Goal: Task Accomplishment & Management: Manage account settings

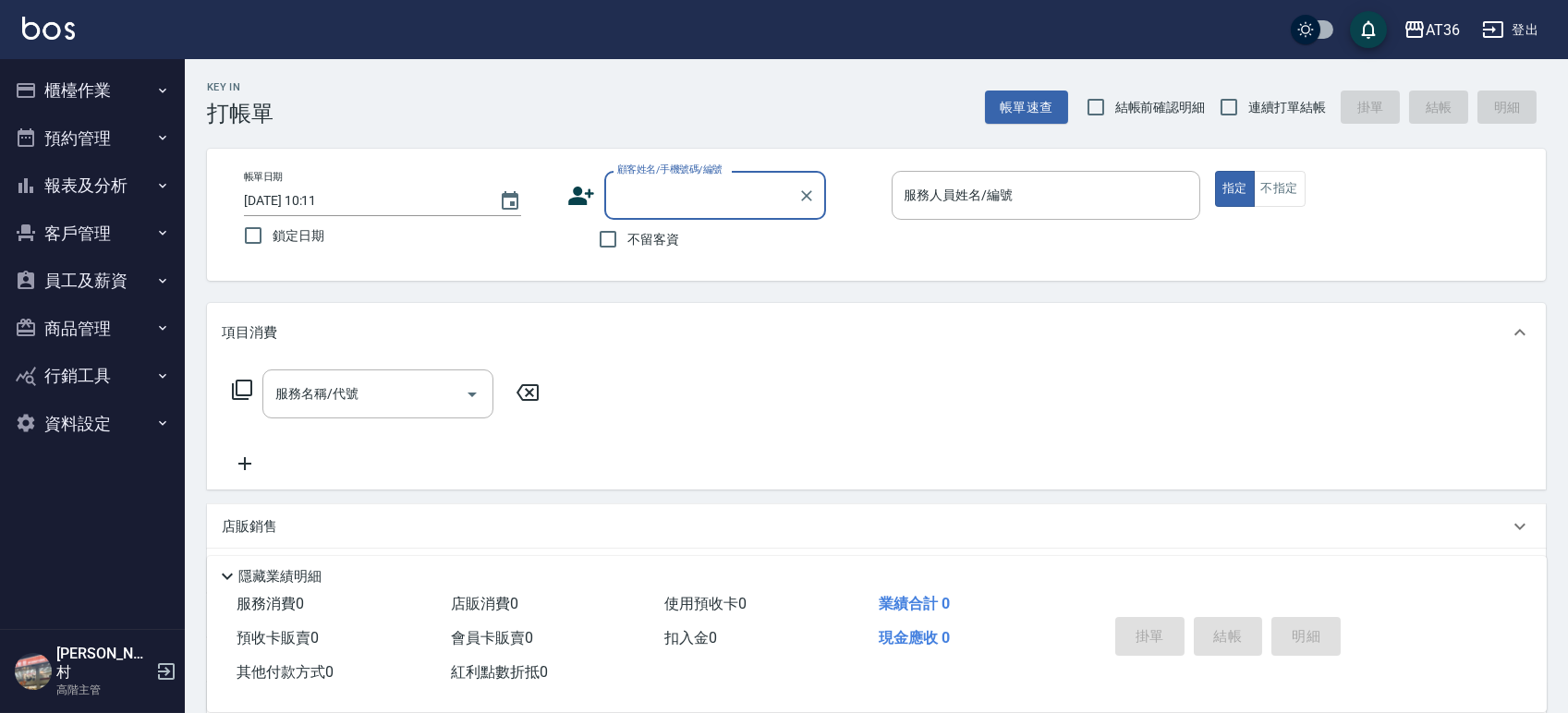
click at [80, 272] on button "員工及薪資" at bounding box center [92, 281] width 170 height 48
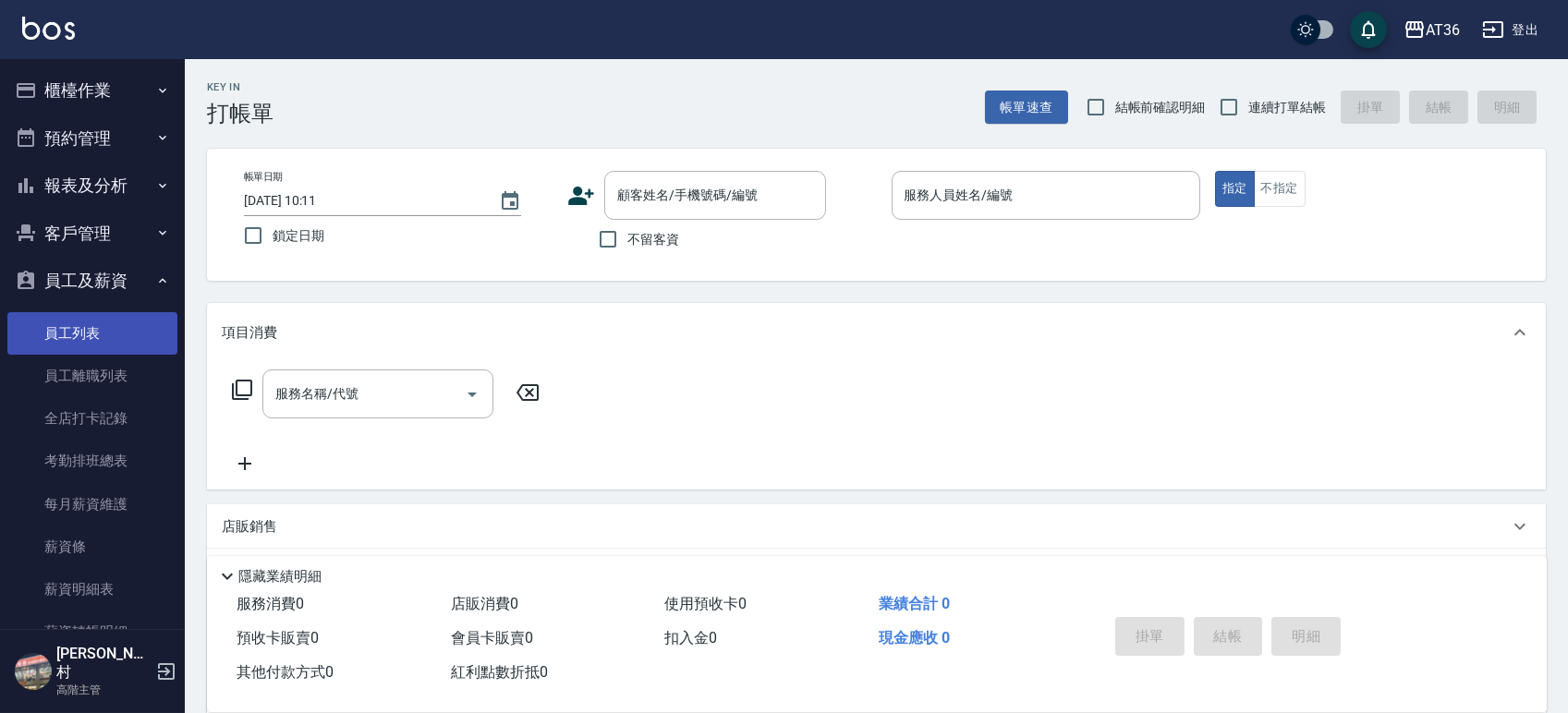
click at [70, 337] on link "員工列表" at bounding box center [92, 334] width 170 height 43
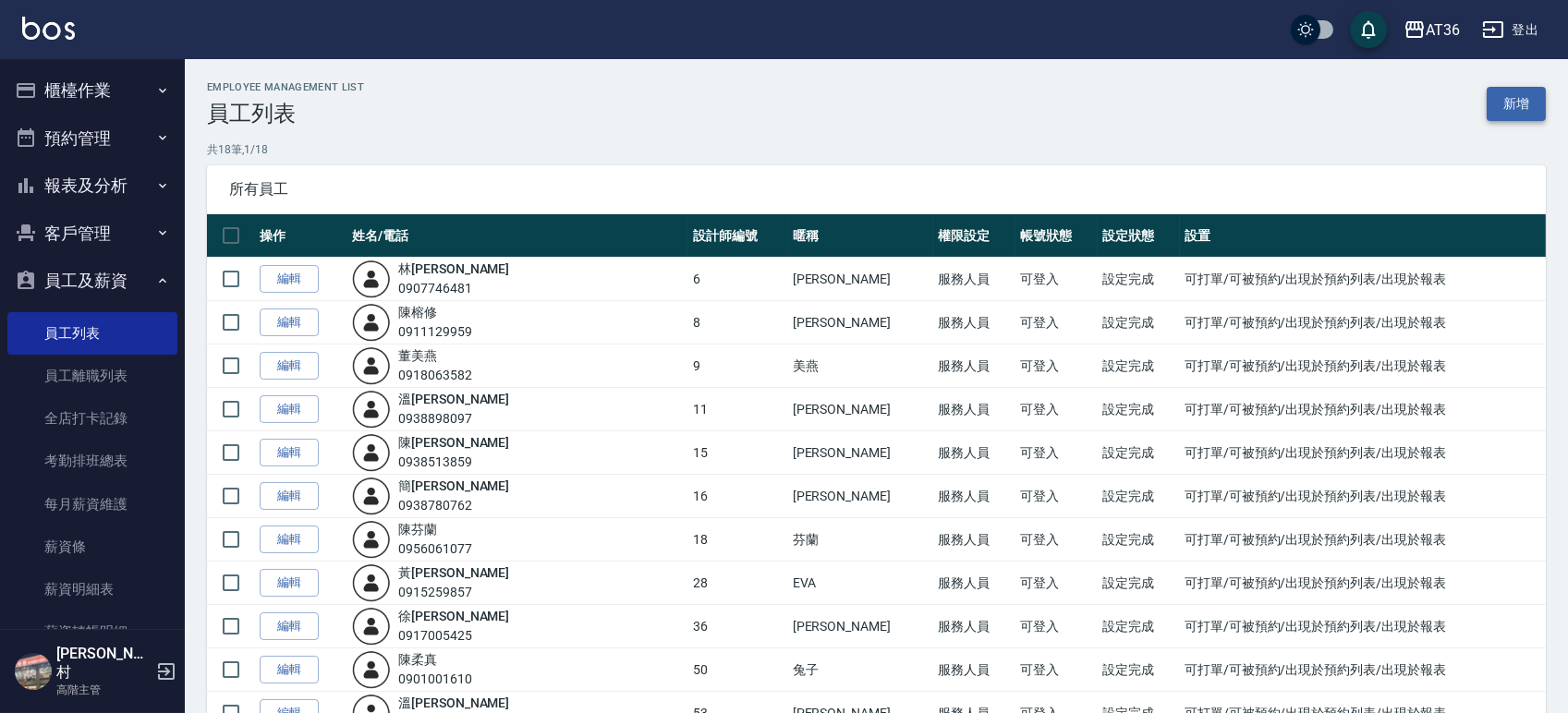
click at [1512, 92] on link "新增" at bounding box center [1516, 104] width 59 height 34
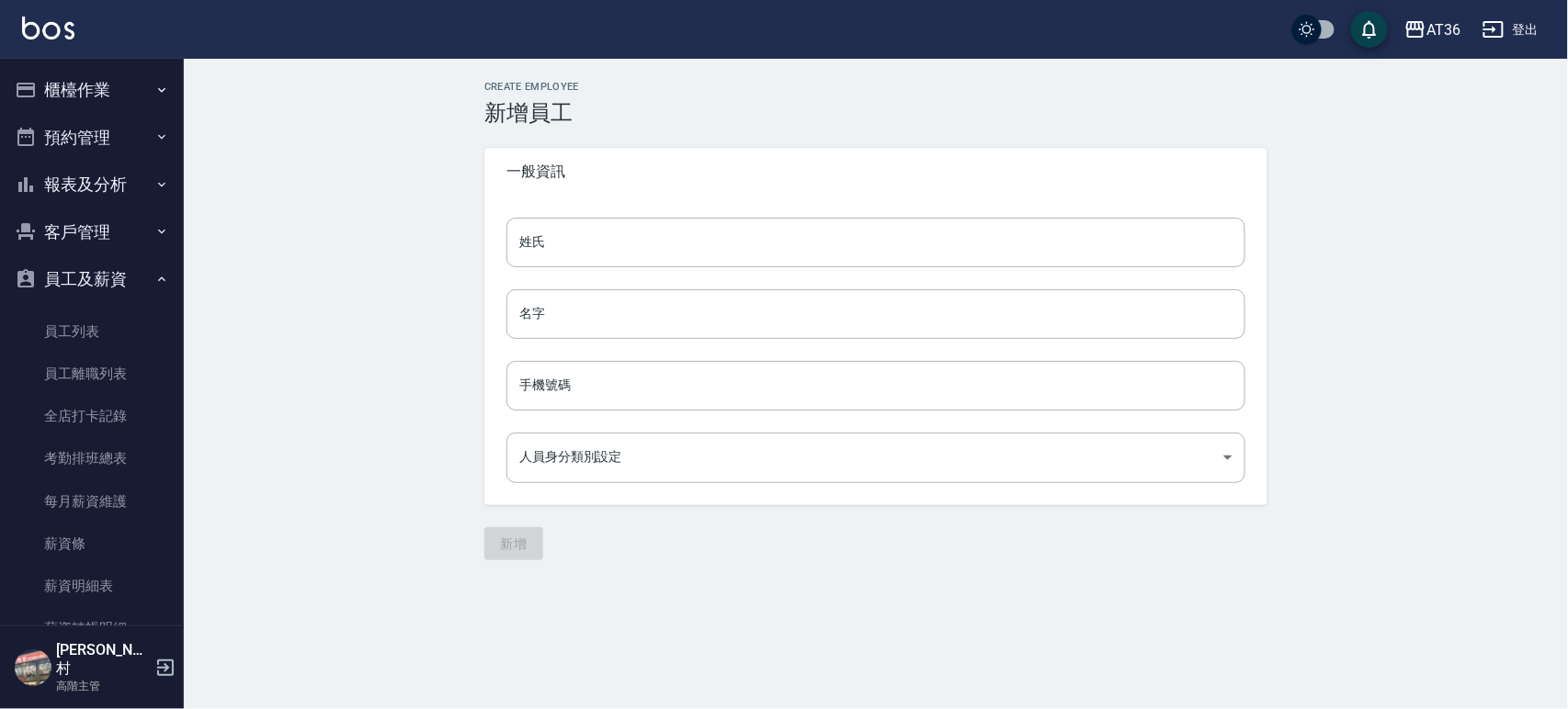
type input "87436114-0a2b-4559-a051-69fbc27c9b4c"
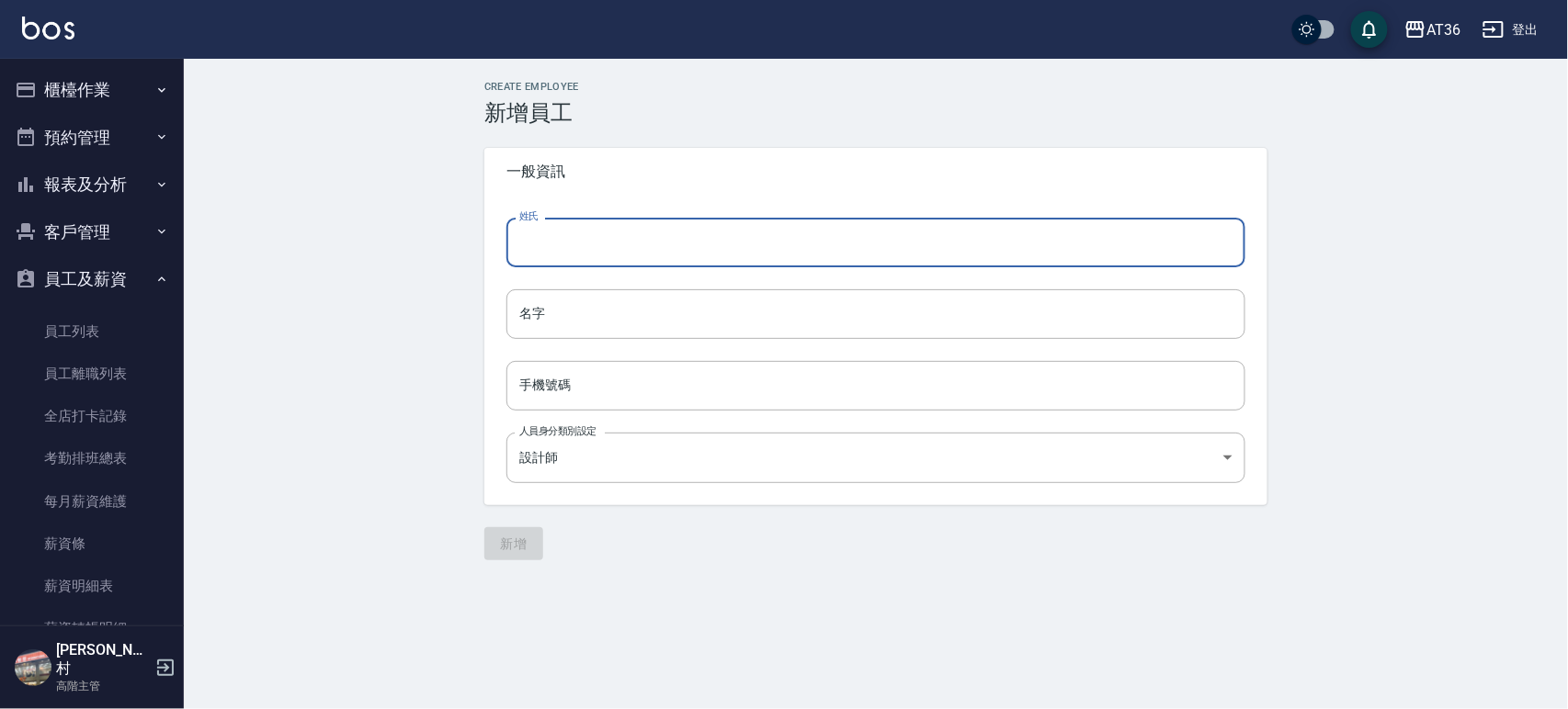
click at [613, 240] on input "姓氏" at bounding box center [875, 242] width 739 height 50
type input "u"
type input "楊"
click at [569, 321] on input "名字" at bounding box center [875, 314] width 739 height 50
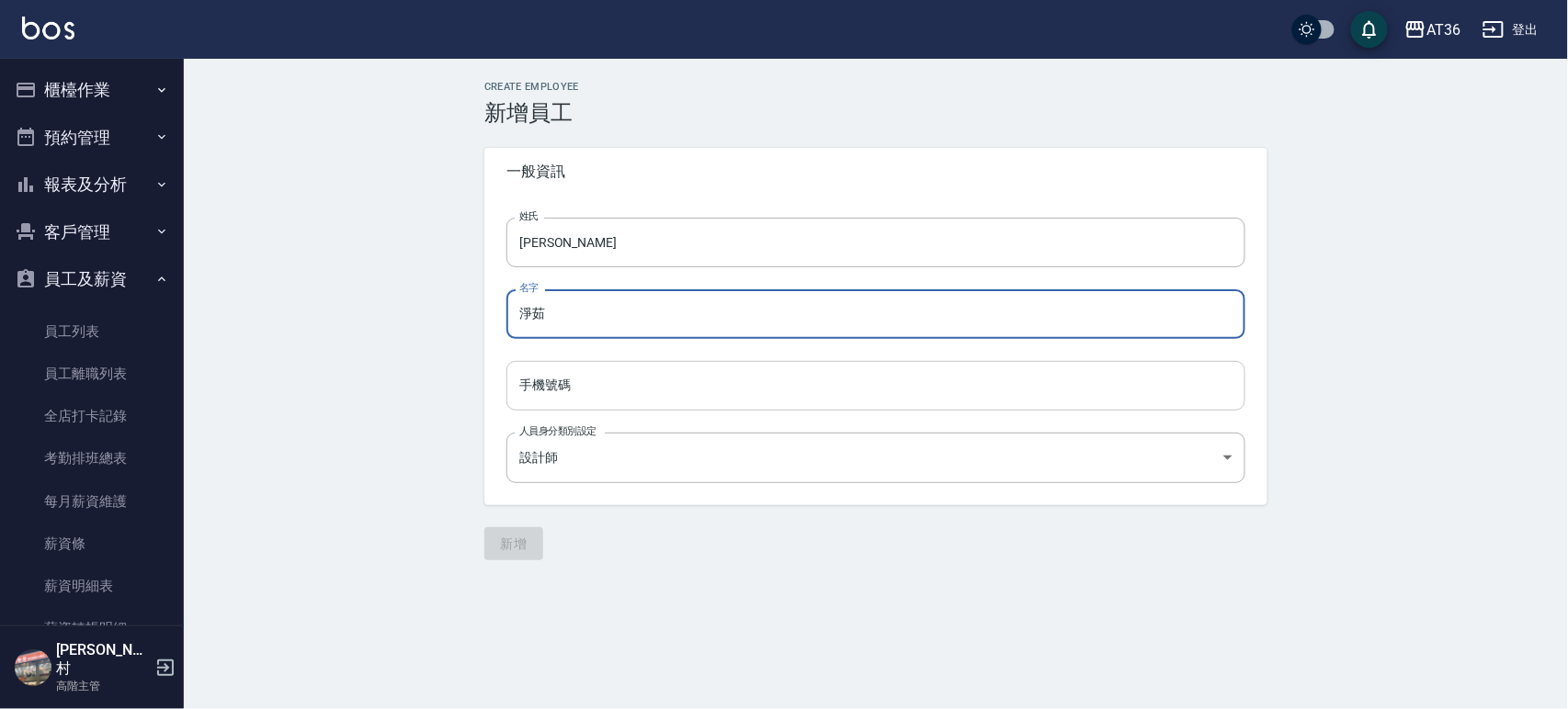
type input "淨茹"
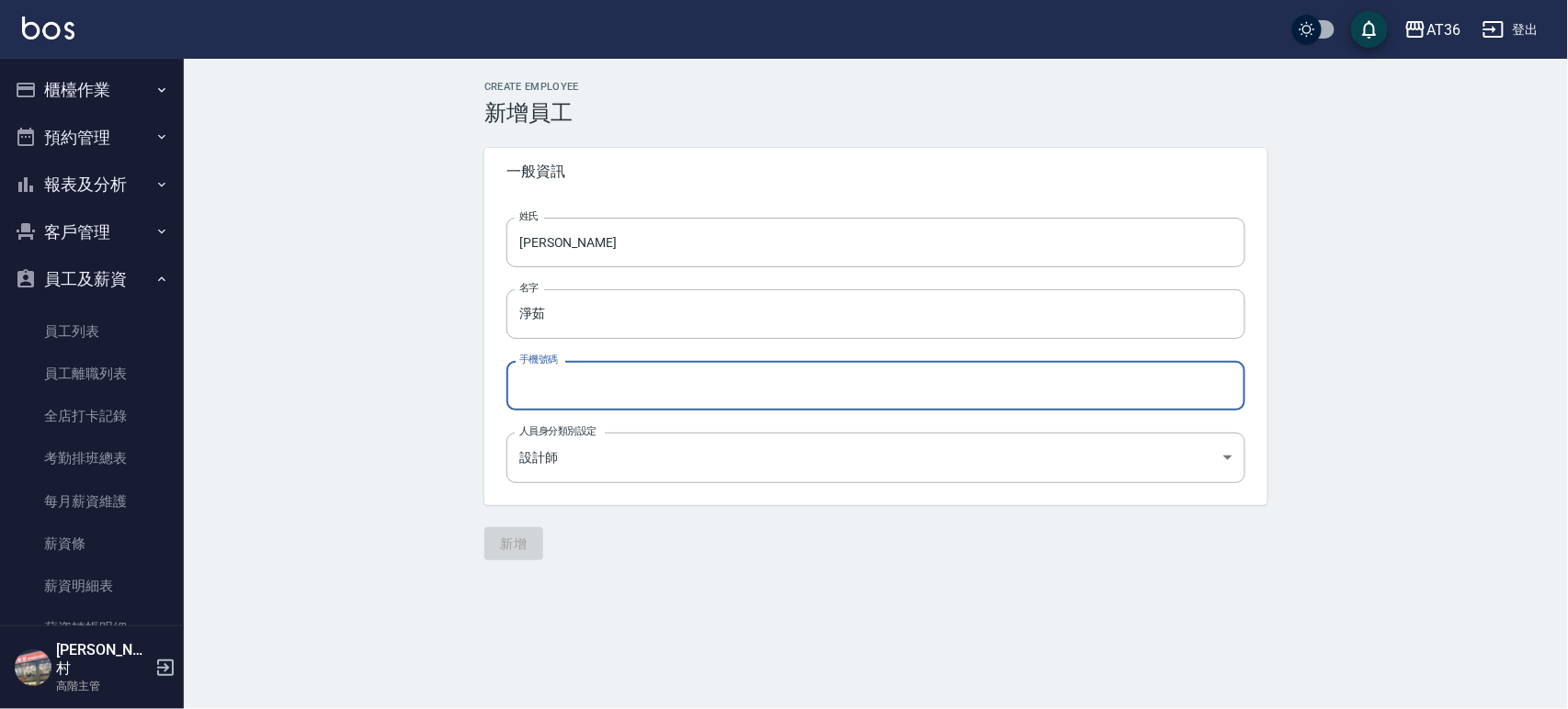
click at [552, 384] on input "手機號碼" at bounding box center [875, 386] width 739 height 50
type input "0912083816"
click at [550, 456] on body "AT36 登出 櫃檯作業 打帳單 帳單列表 掛單列表 座位開單 營業儀表板 現金收支登錄 高階收支登錄 材料自購登錄 每日結帳 排班表 現場電腦打卡 掃碼打卡…" at bounding box center [784, 354] width 1568 height 709
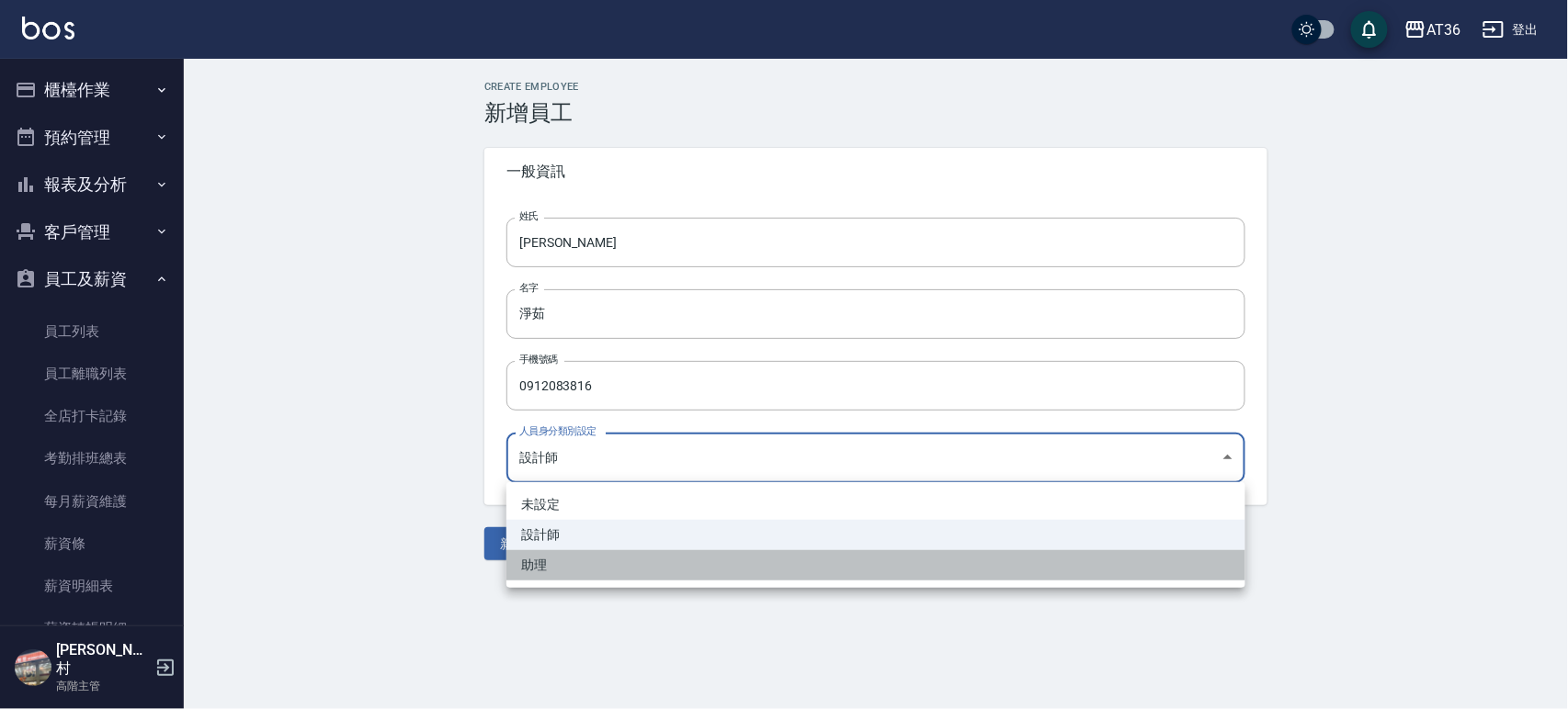
click at [540, 561] on li "助理" at bounding box center [875, 565] width 739 height 30
type input "542d3ee8-20cd-4a02-95ad-1c205be05f04"
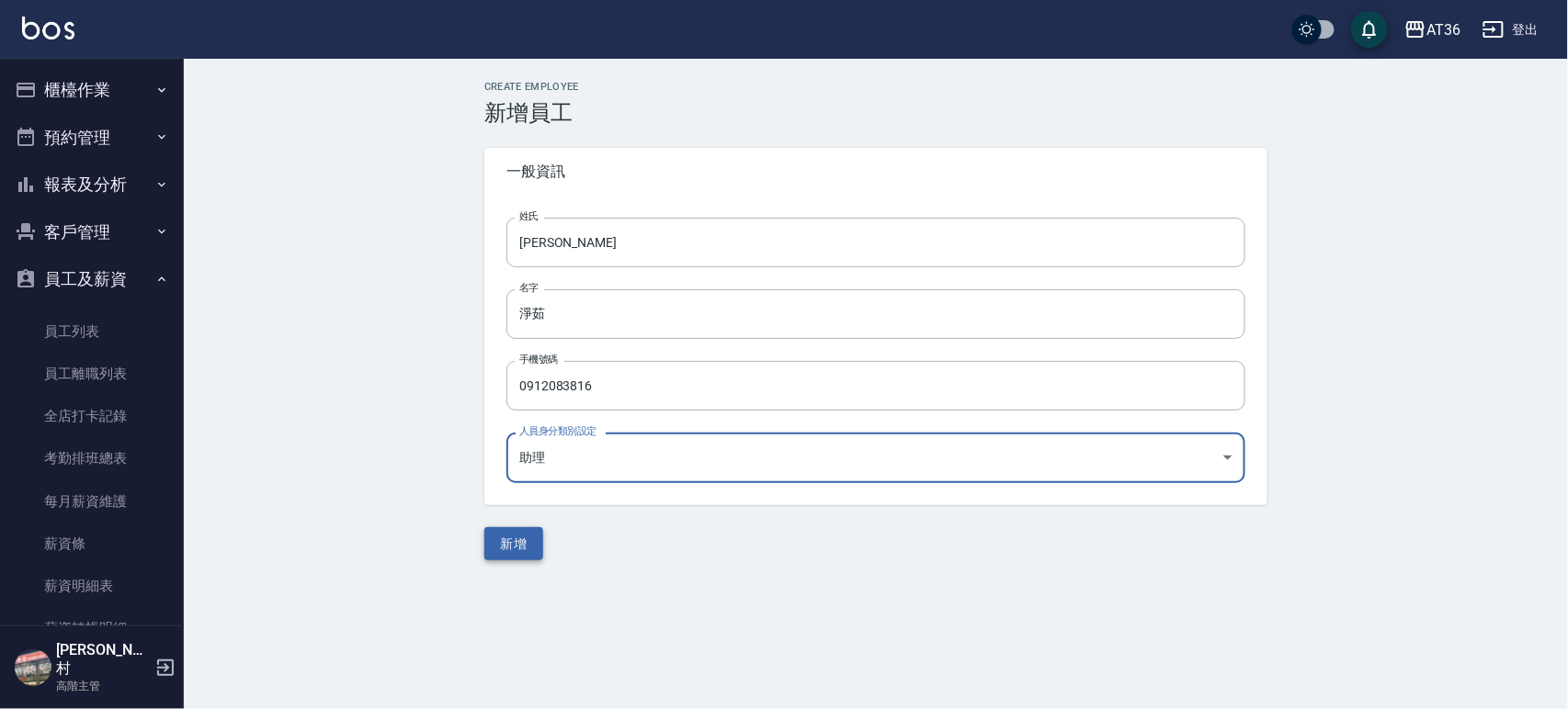
click at [511, 537] on button "新增" at bounding box center [514, 544] width 59 height 34
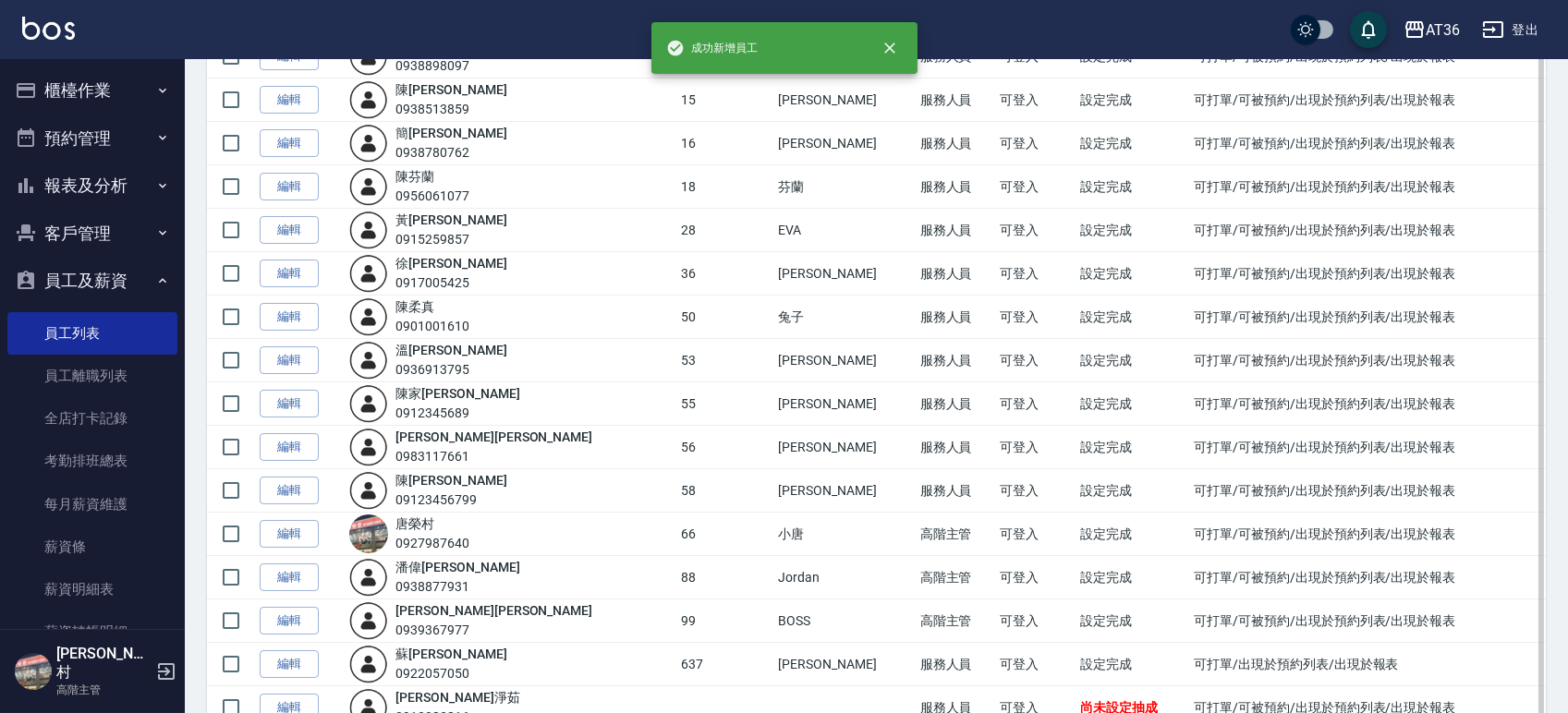
scroll to position [443, 0]
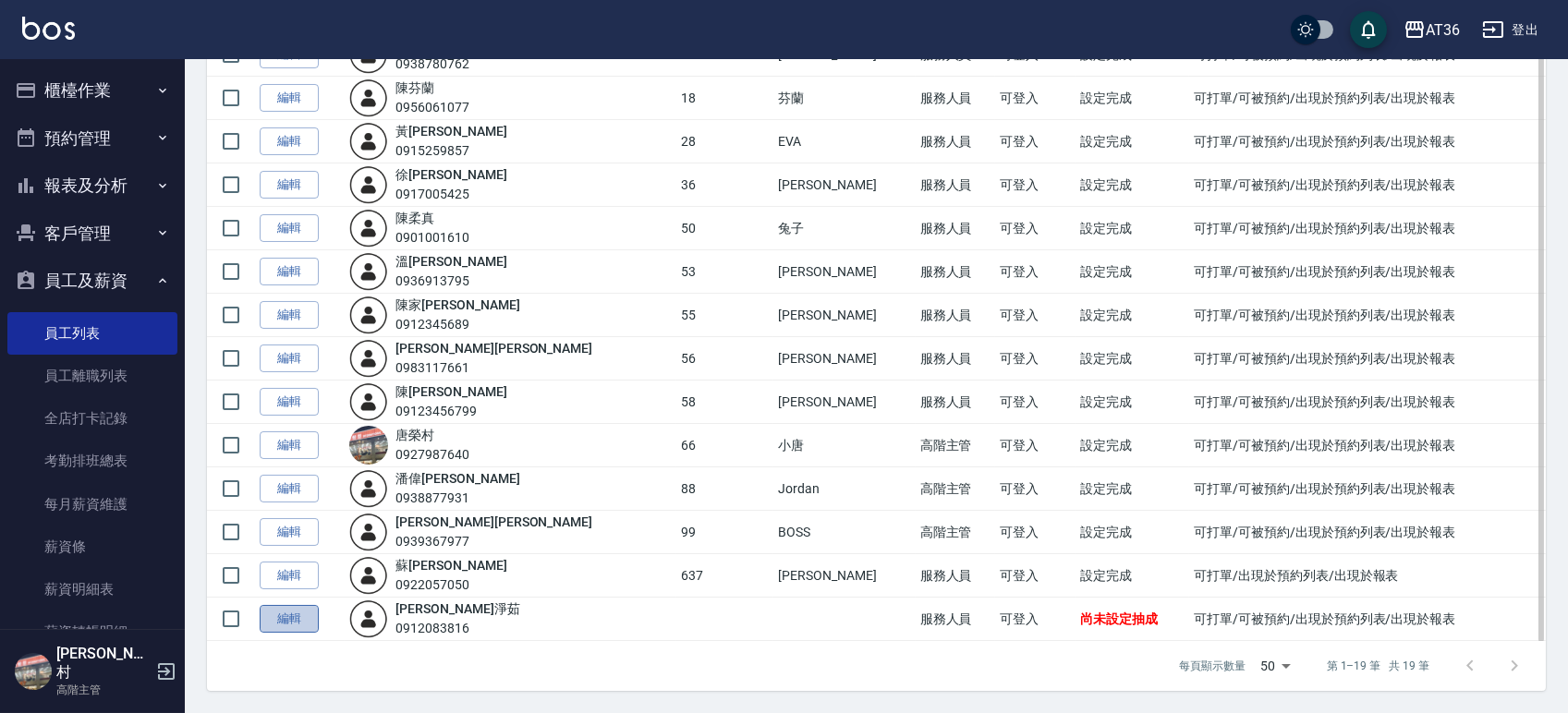
click at [296, 618] on link "編輯" at bounding box center [289, 619] width 59 height 29
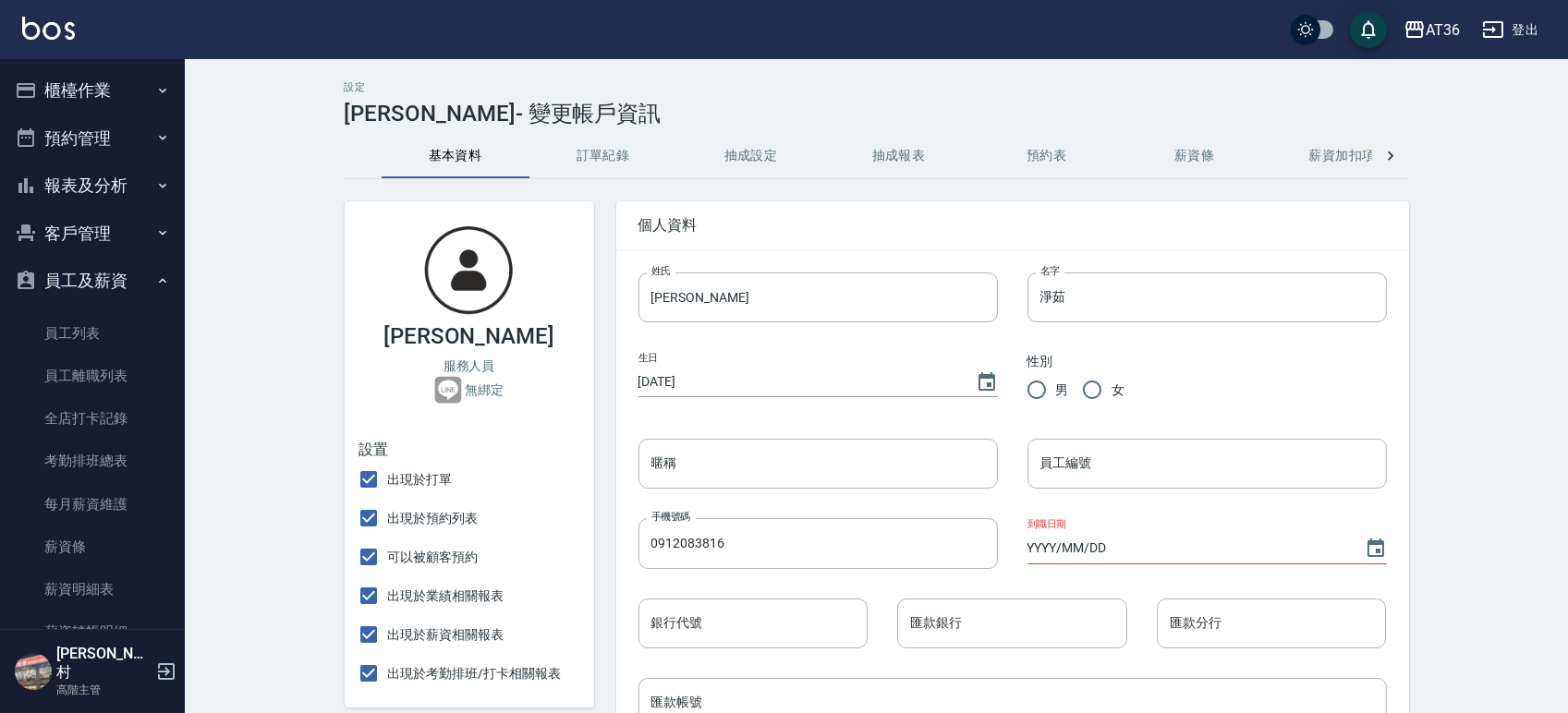
click at [1089, 394] on input "女" at bounding box center [1092, 389] width 39 height 39
radio input "true"
click at [1089, 463] on input "員工編號" at bounding box center [1207, 464] width 360 height 50
type input "51"
click at [1376, 542] on icon "Choose date" at bounding box center [1375, 548] width 17 height 19
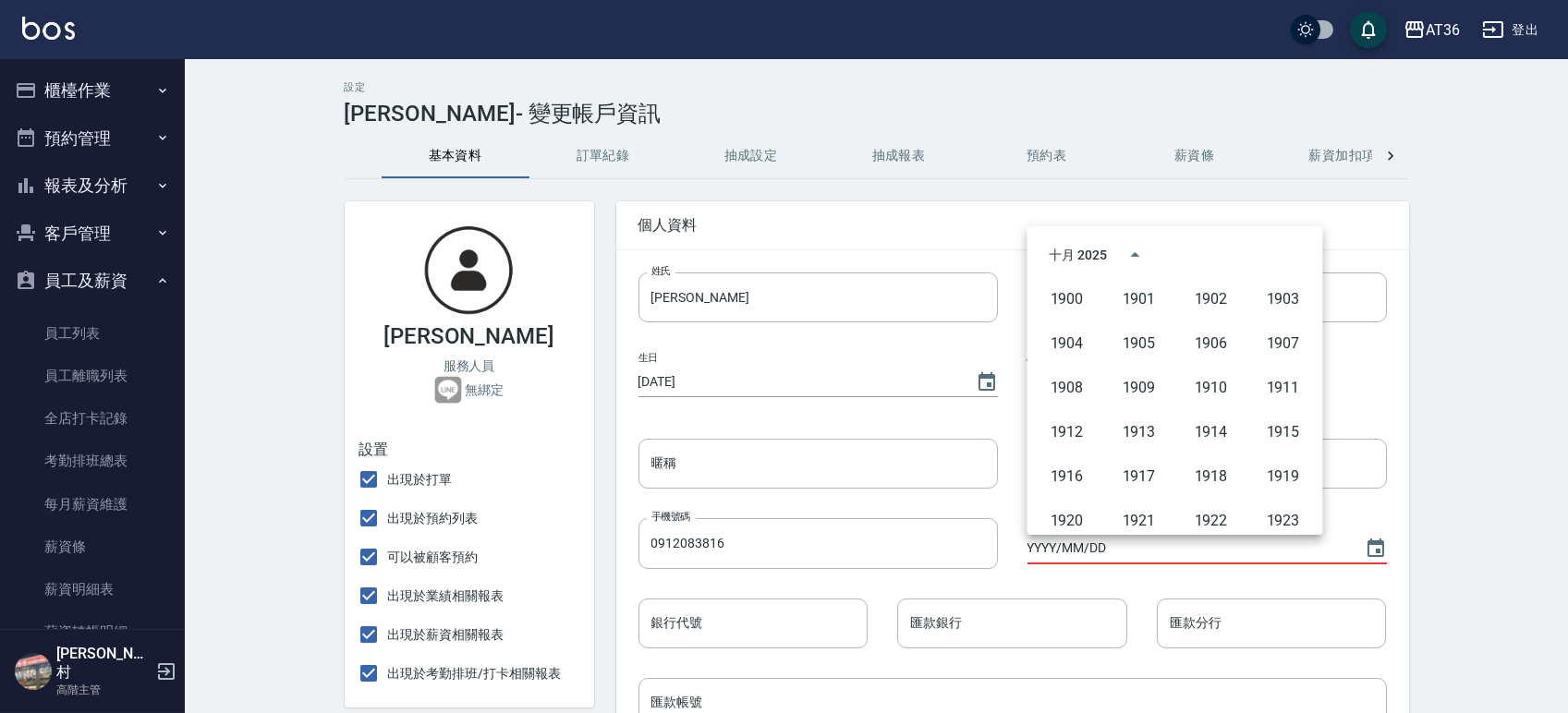
scroll to position [1267, 0]
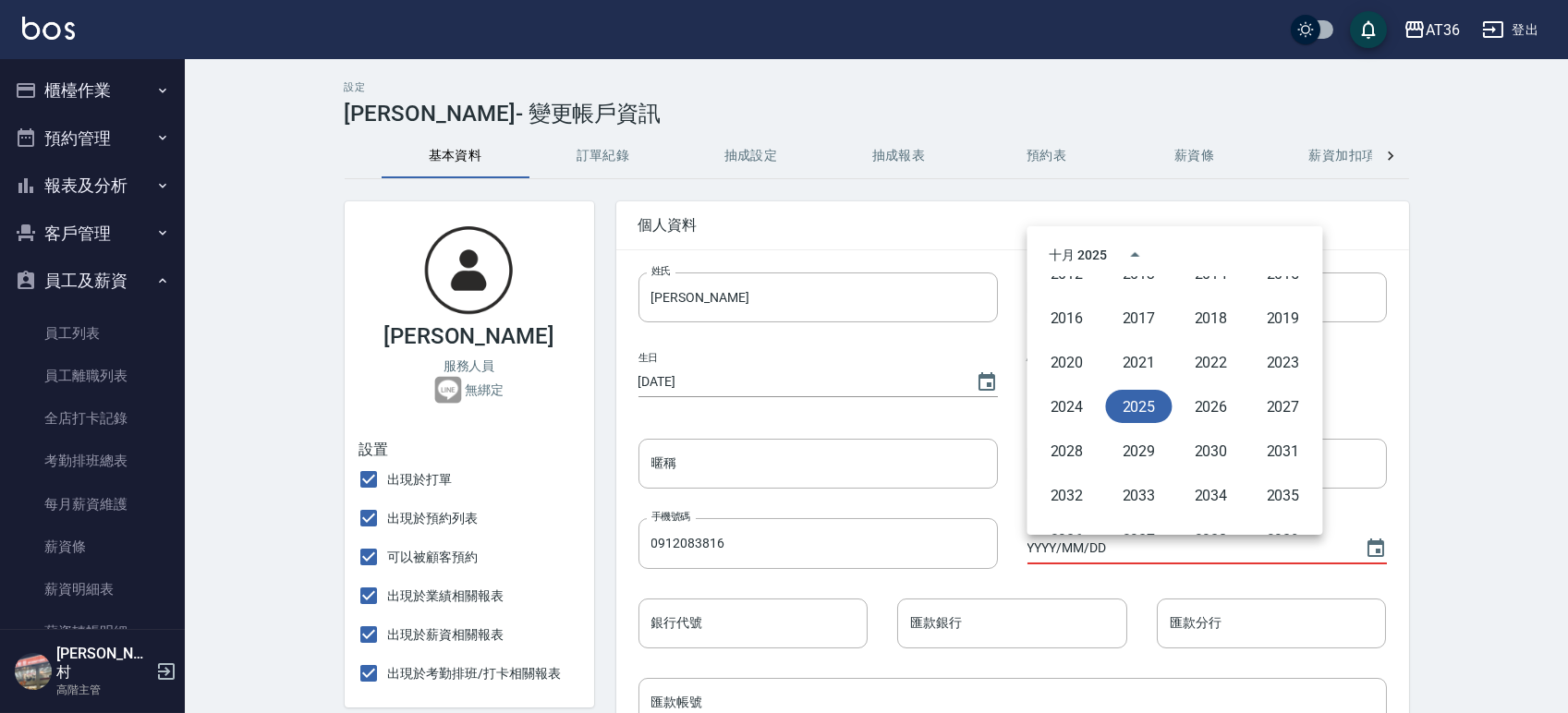
click at [1139, 409] on button "2025" at bounding box center [1139, 406] width 67 height 33
type input "2025/10/14"
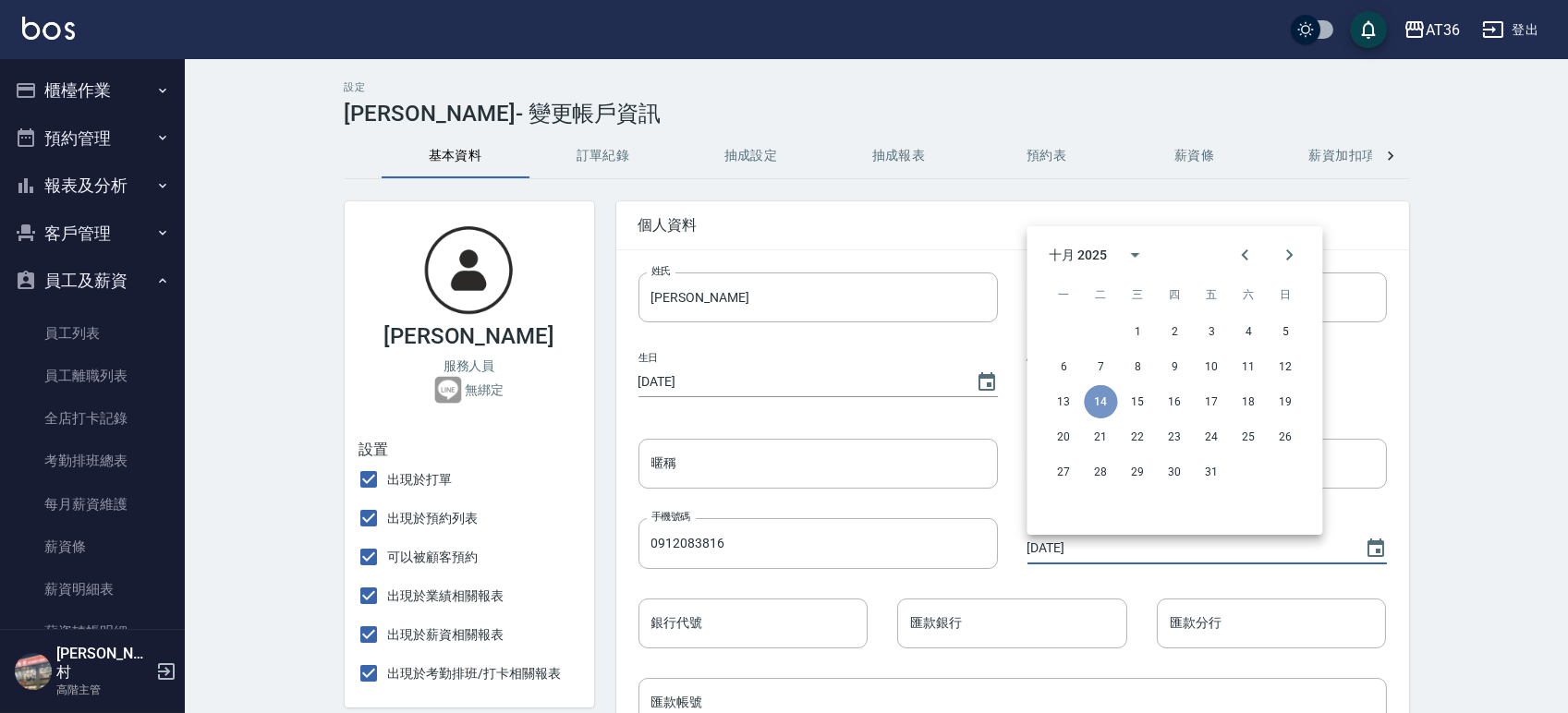
click at [1097, 404] on button "14" at bounding box center [1101, 401] width 33 height 33
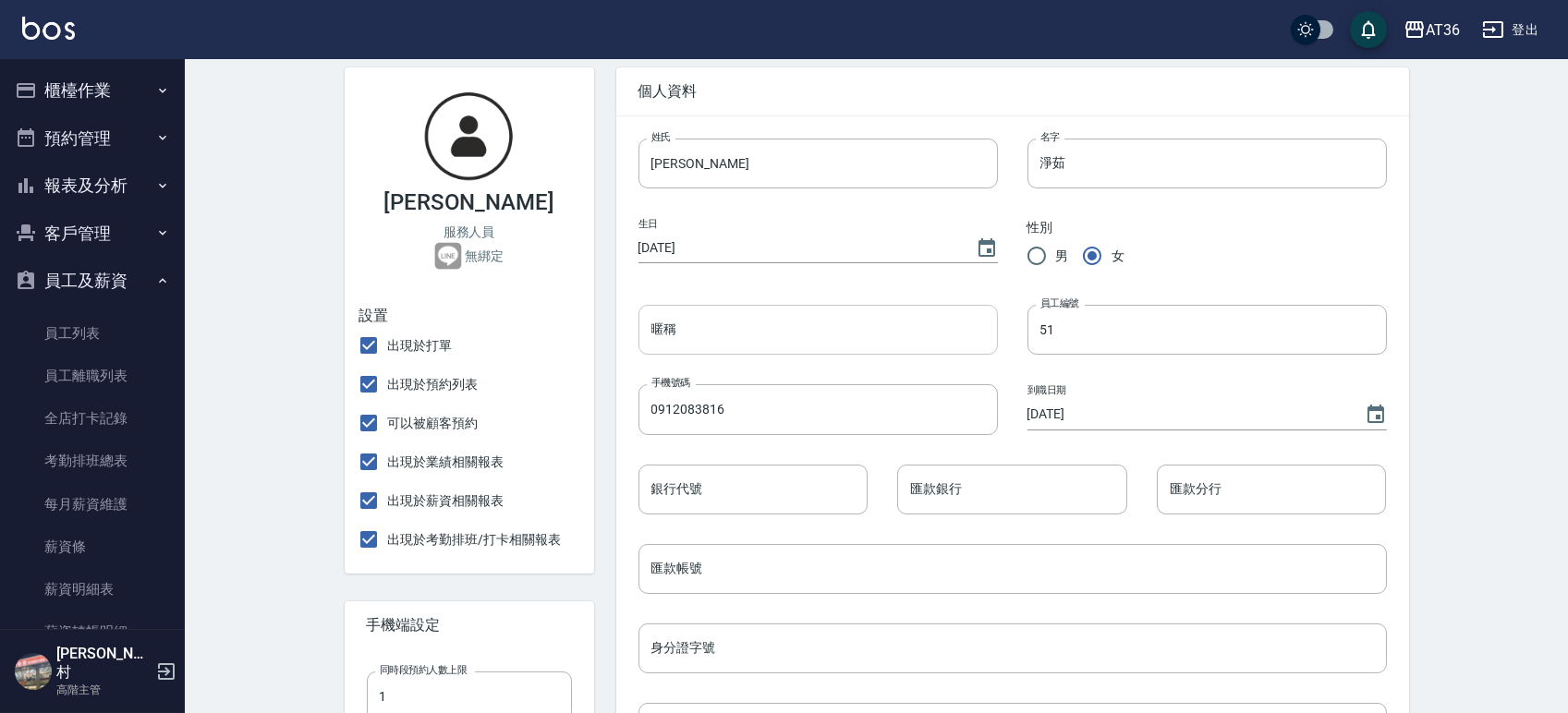
scroll to position [246, 0]
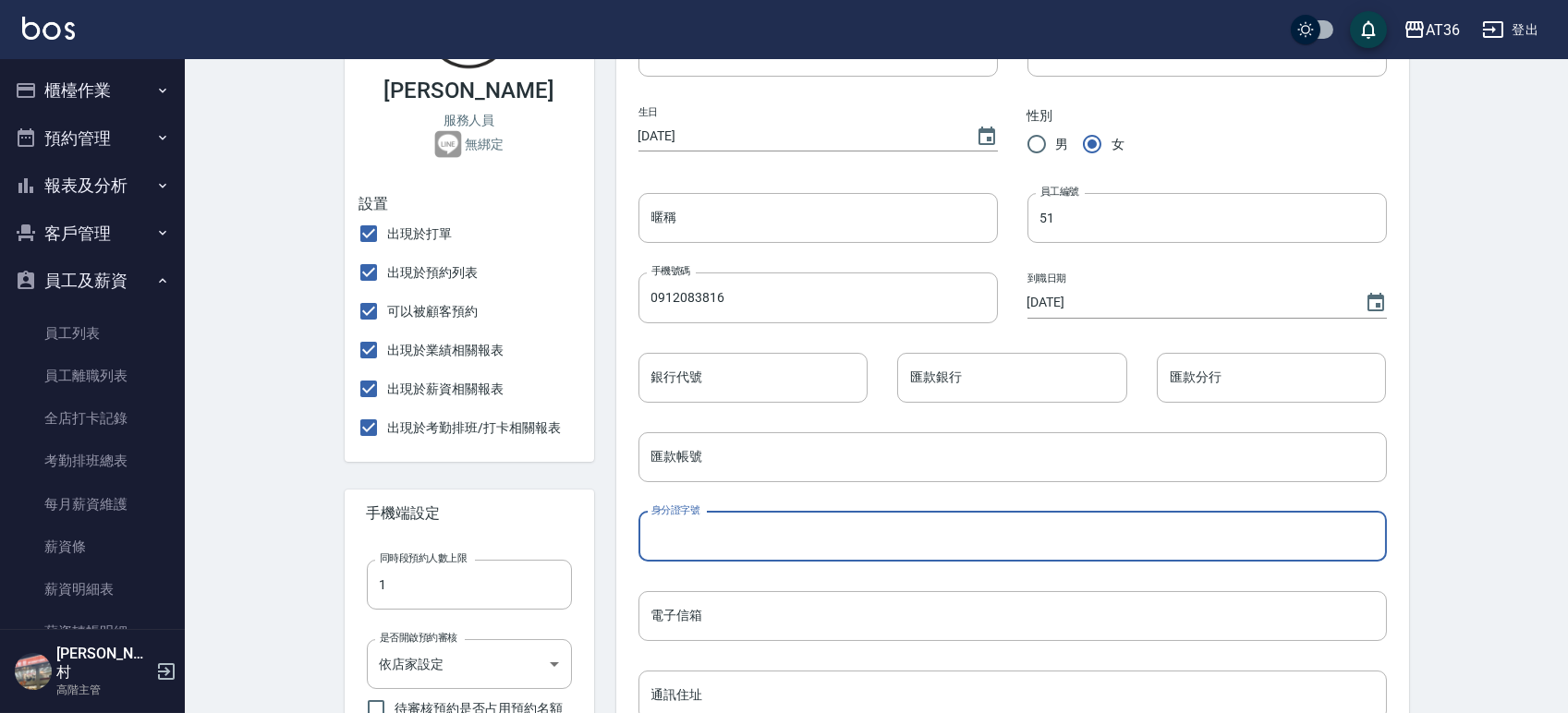
click at [712, 536] on input "身分證字號" at bounding box center [1012, 537] width 748 height 50
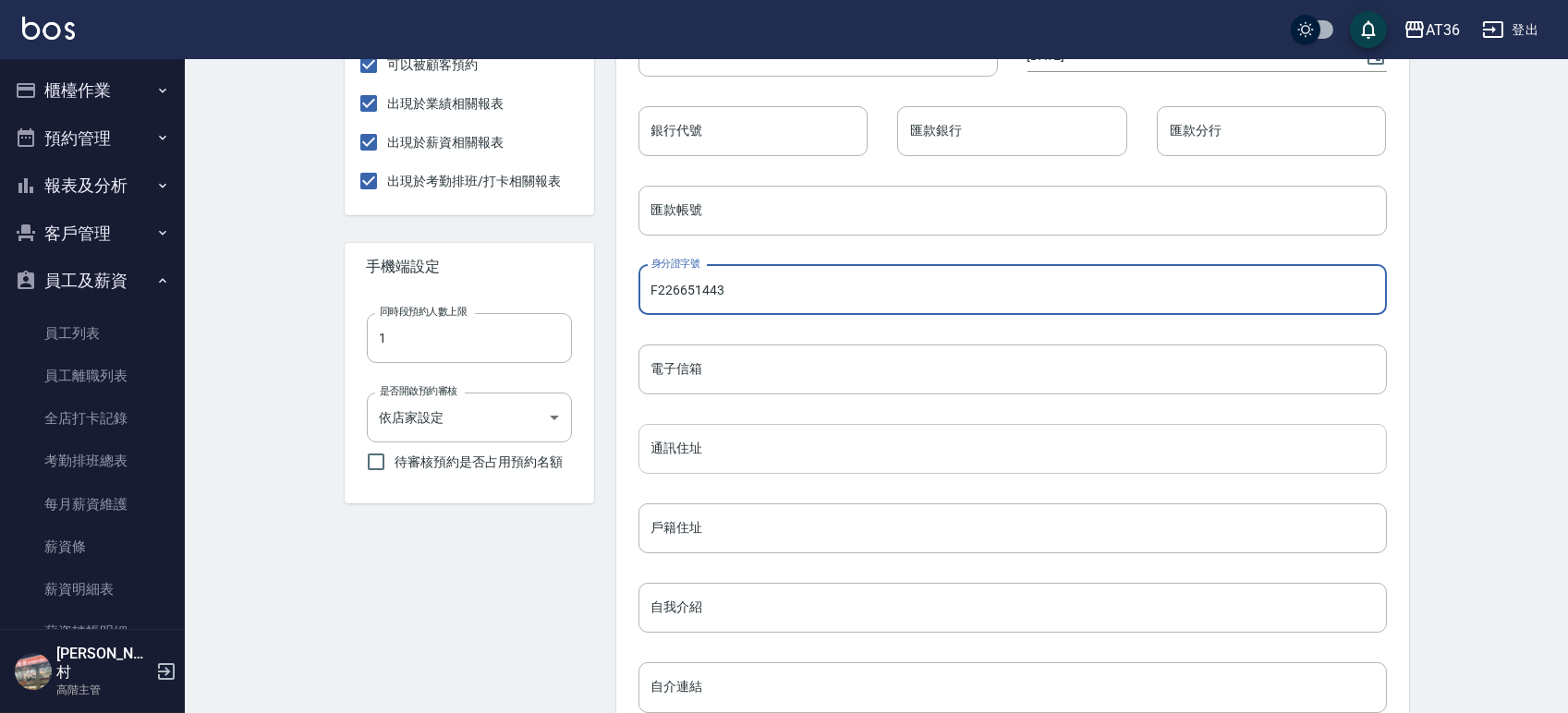
type input "F226651443"
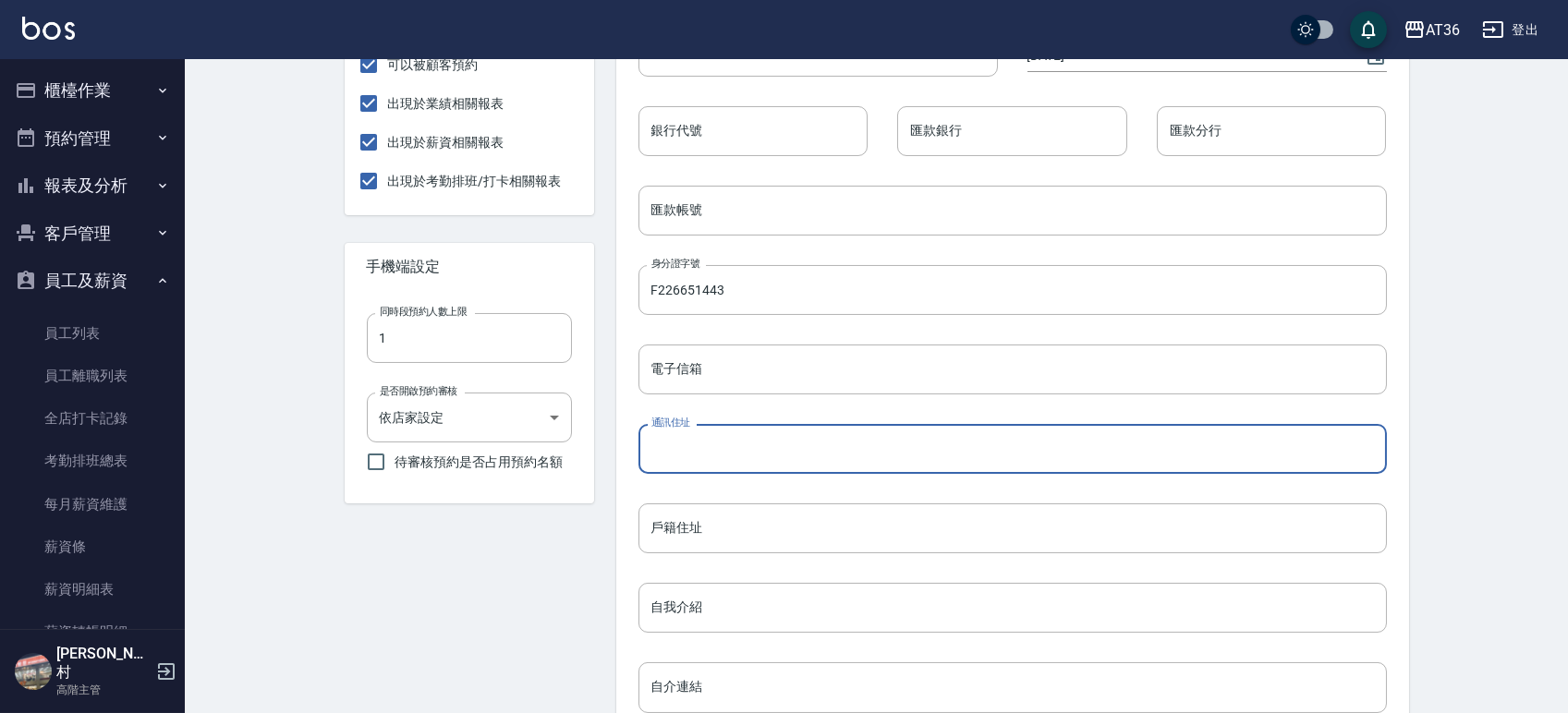
click at [685, 444] on input "通訊住址" at bounding box center [1012, 449] width 748 height 50
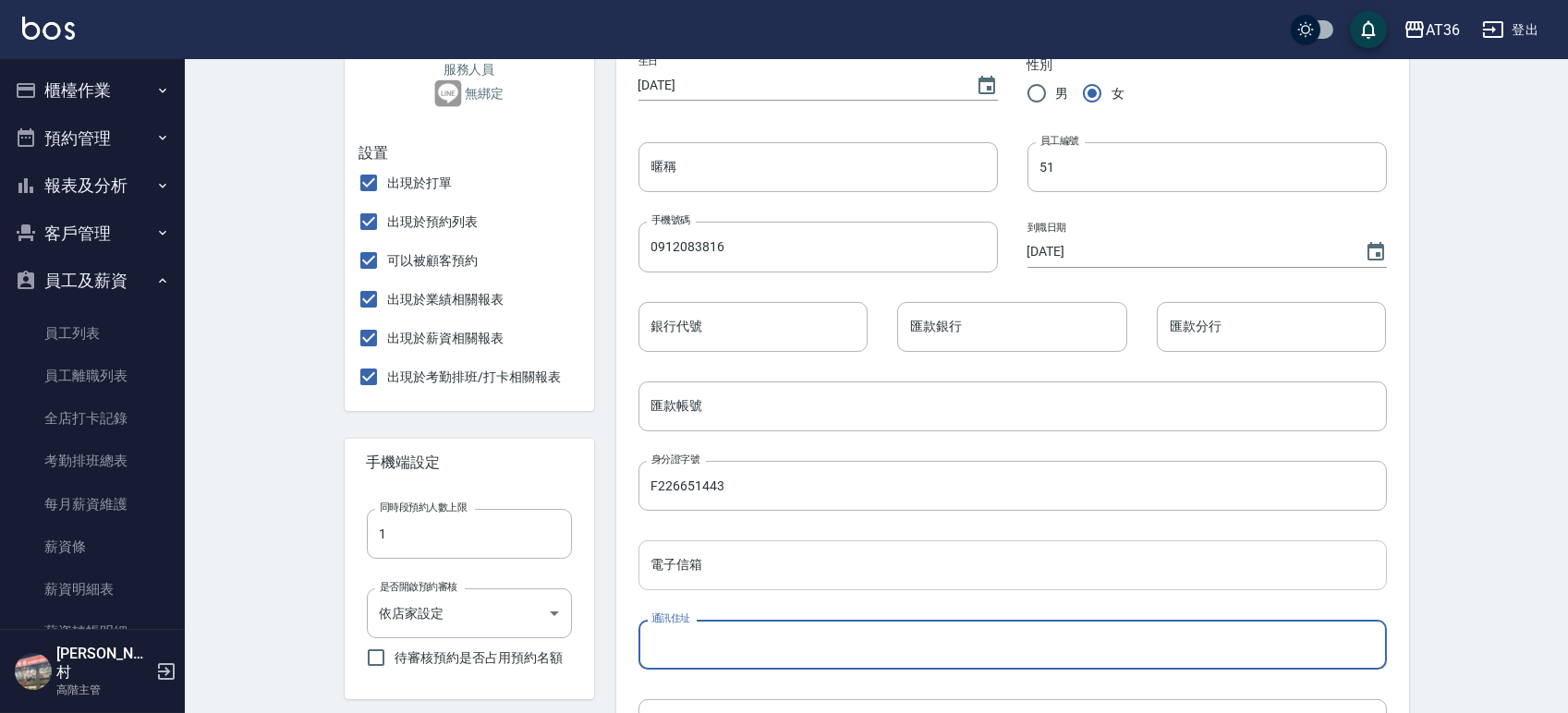
scroll to position [123, 0]
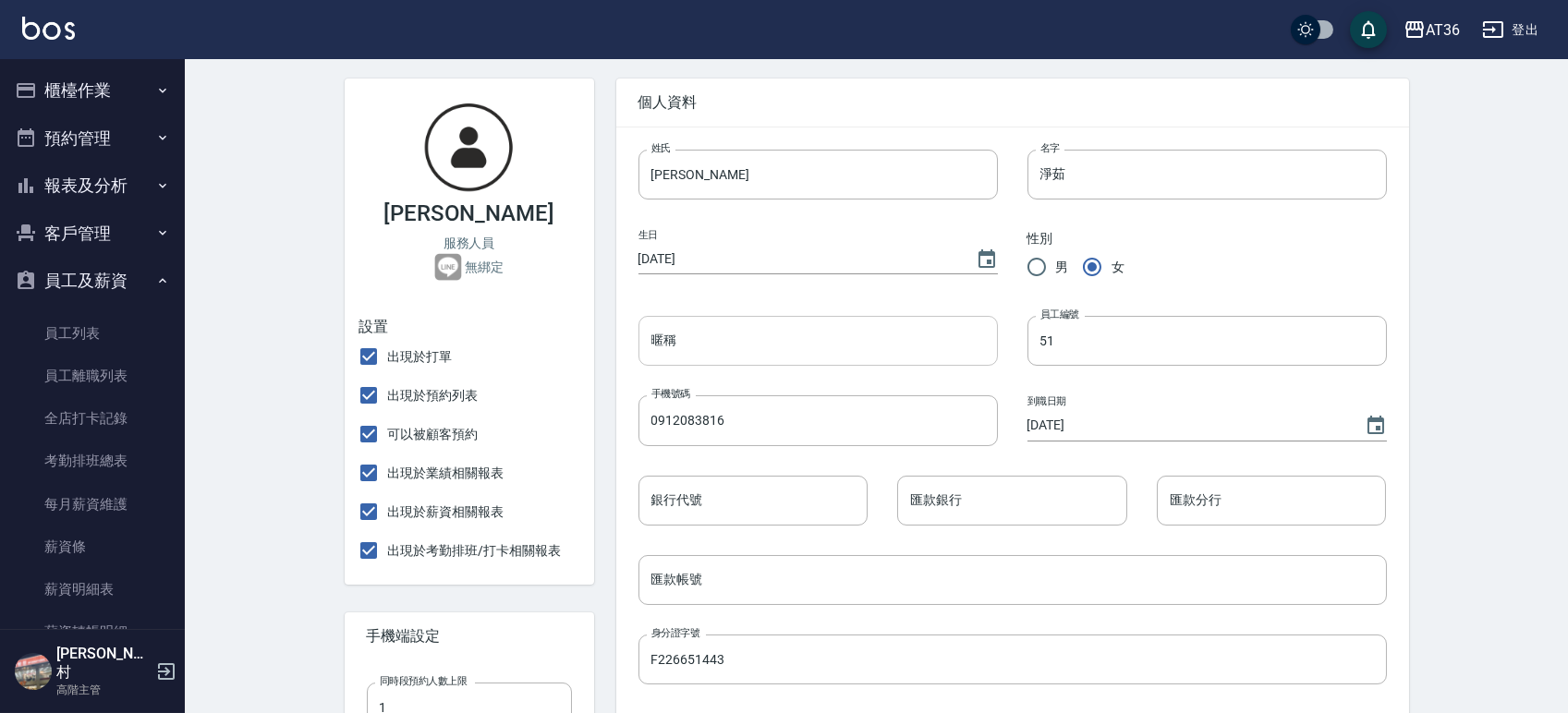
click at [686, 344] on input "暱稱" at bounding box center [818, 341] width 360 height 50
type input "a"
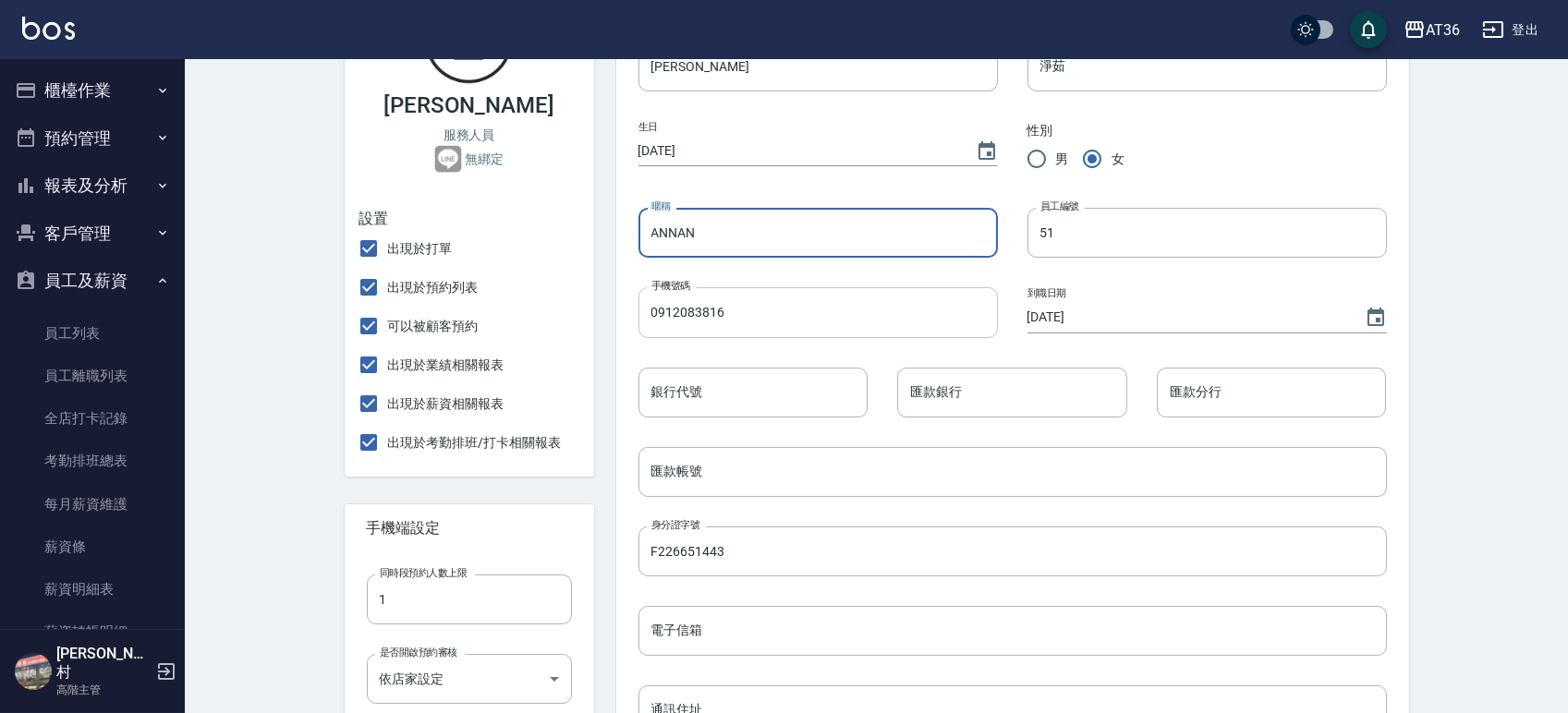
scroll to position [370, 0]
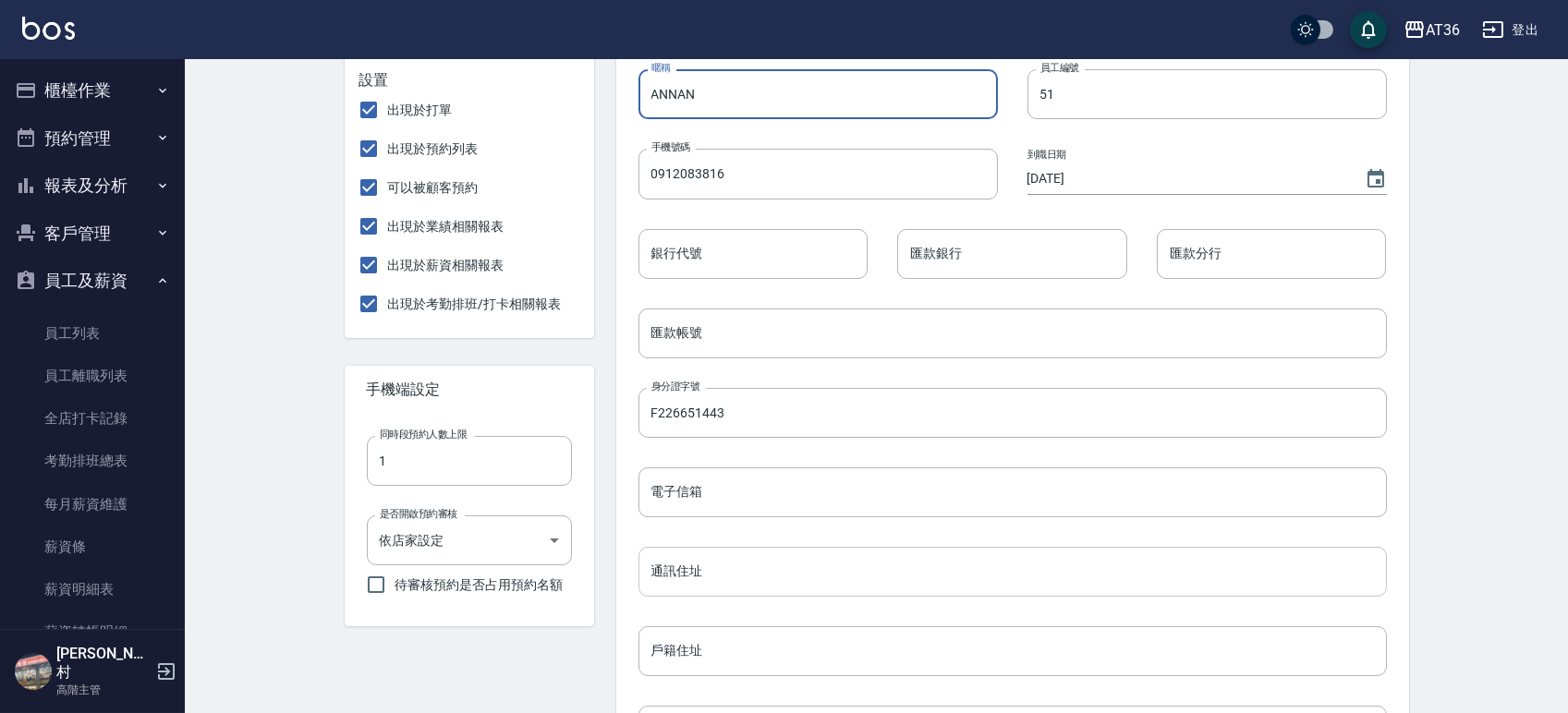
type input "ANNAN"
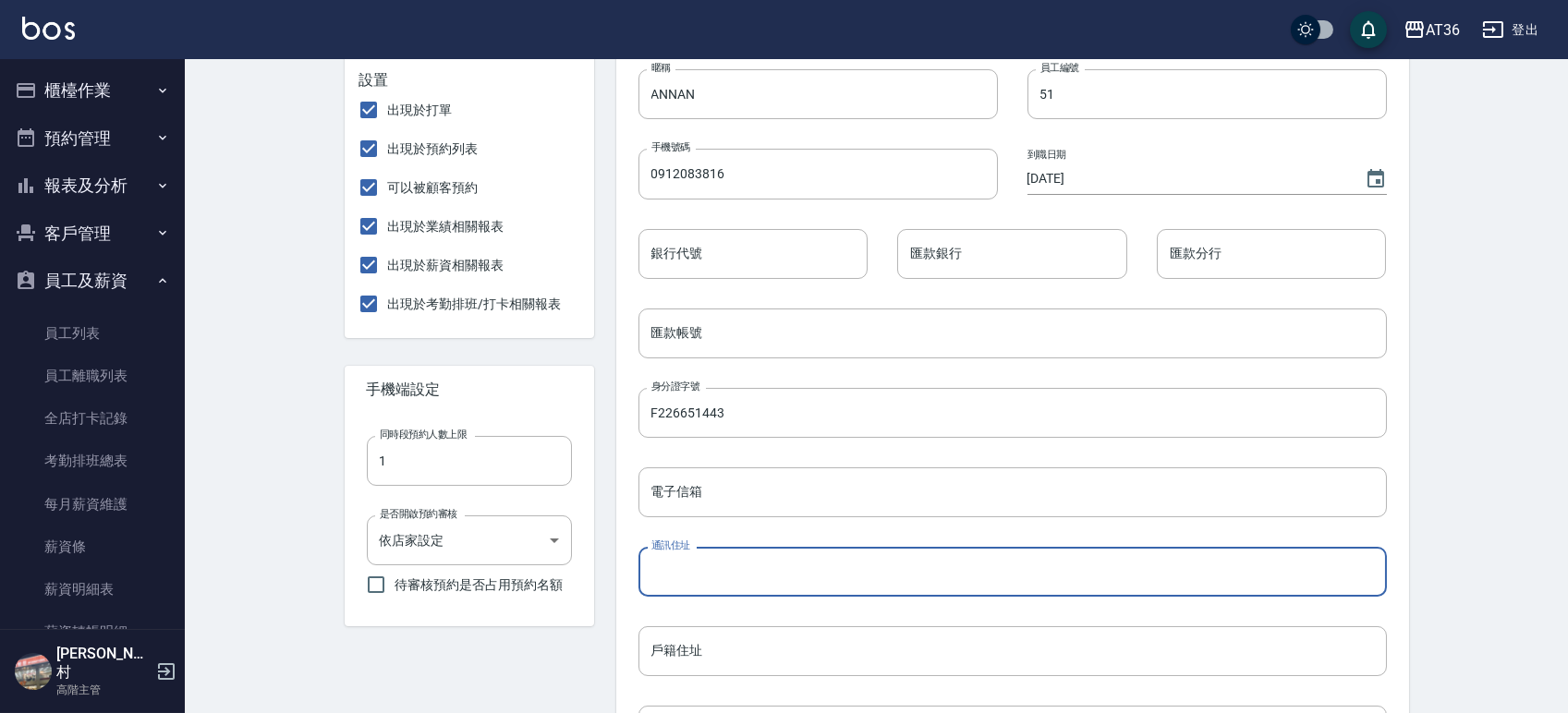
click at [693, 577] on input "通訊住址" at bounding box center [1012, 572] width 748 height 50
type input "v"
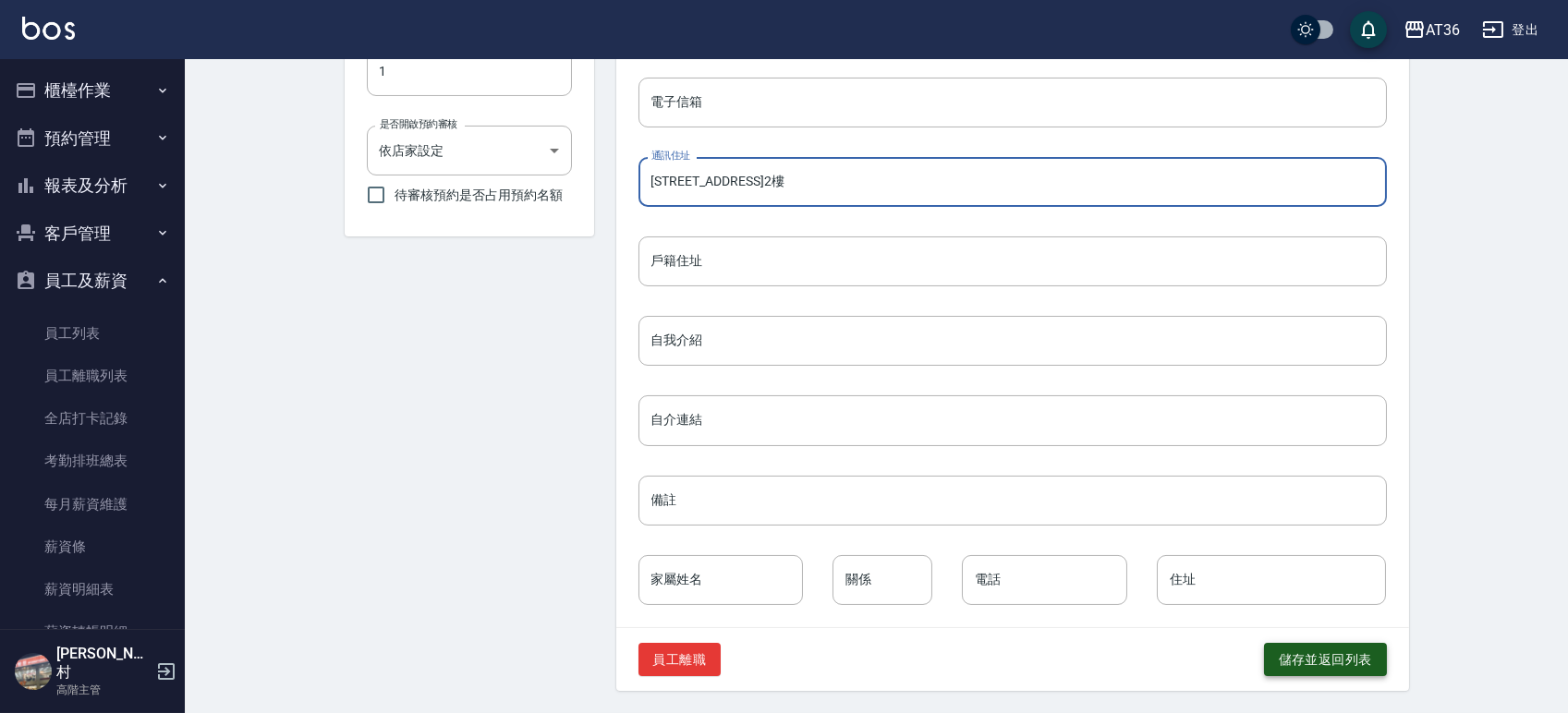
type input "樹林區後站街6巷5號2樓"
click at [1310, 666] on button "儲存並返回列表" at bounding box center [1325, 659] width 123 height 34
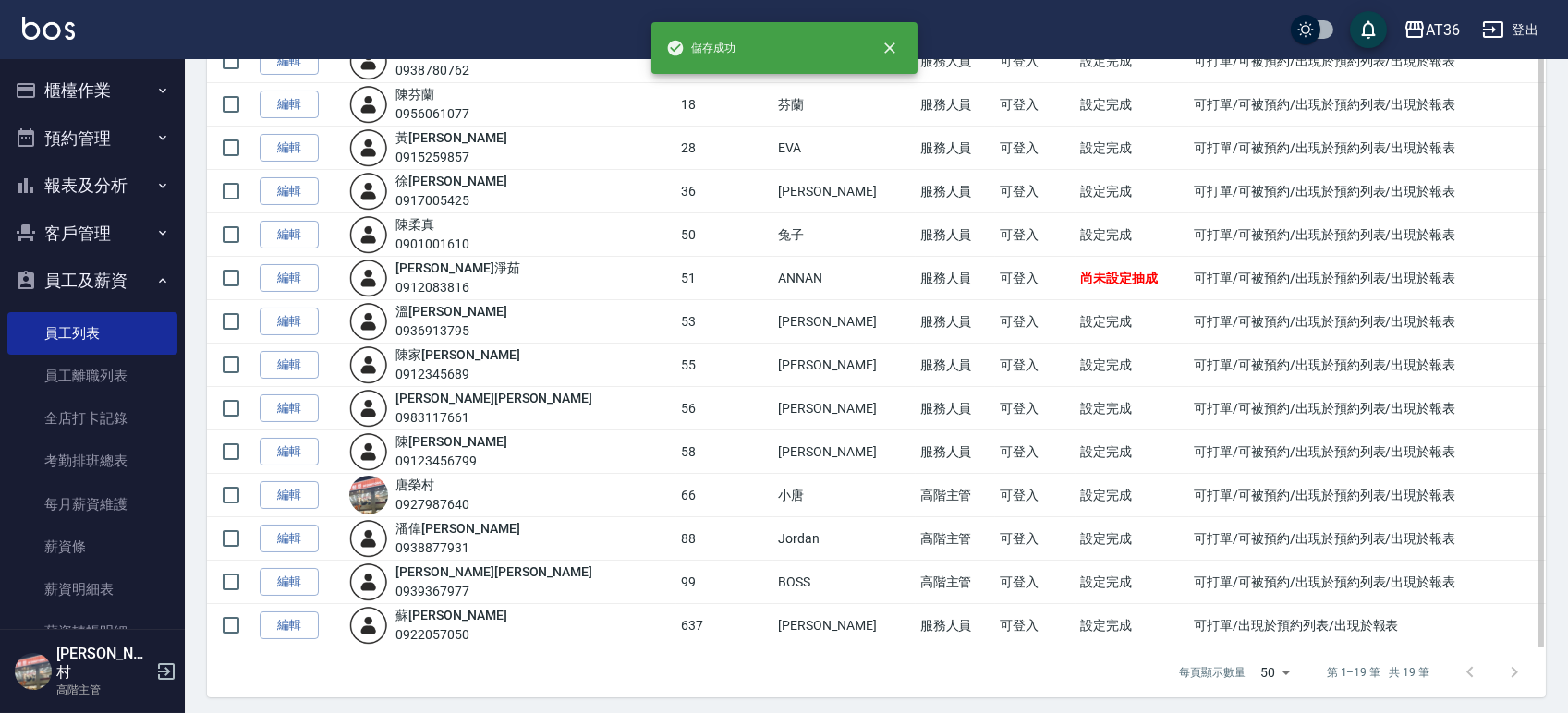
scroll to position [443, 0]
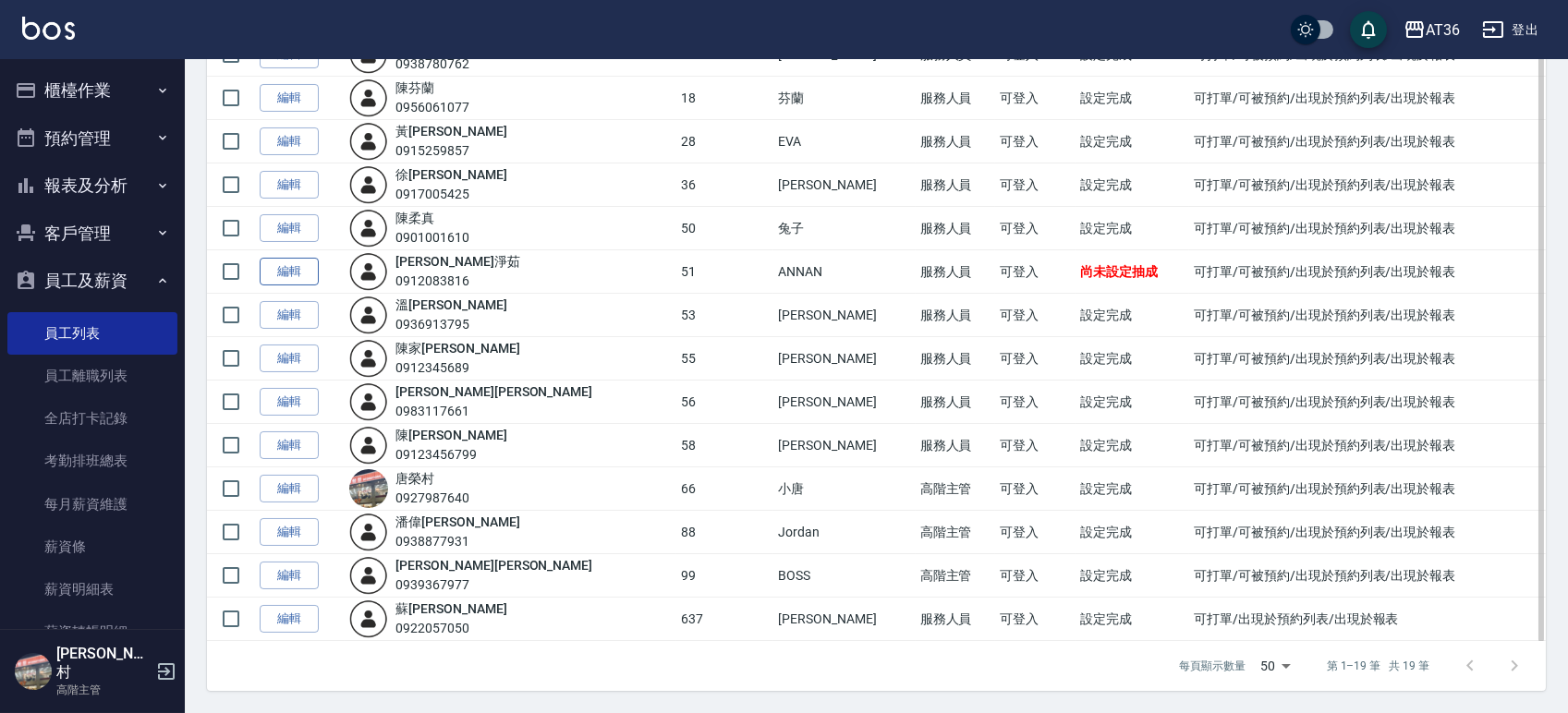
click at [300, 266] on link "編輯" at bounding box center [289, 272] width 59 height 29
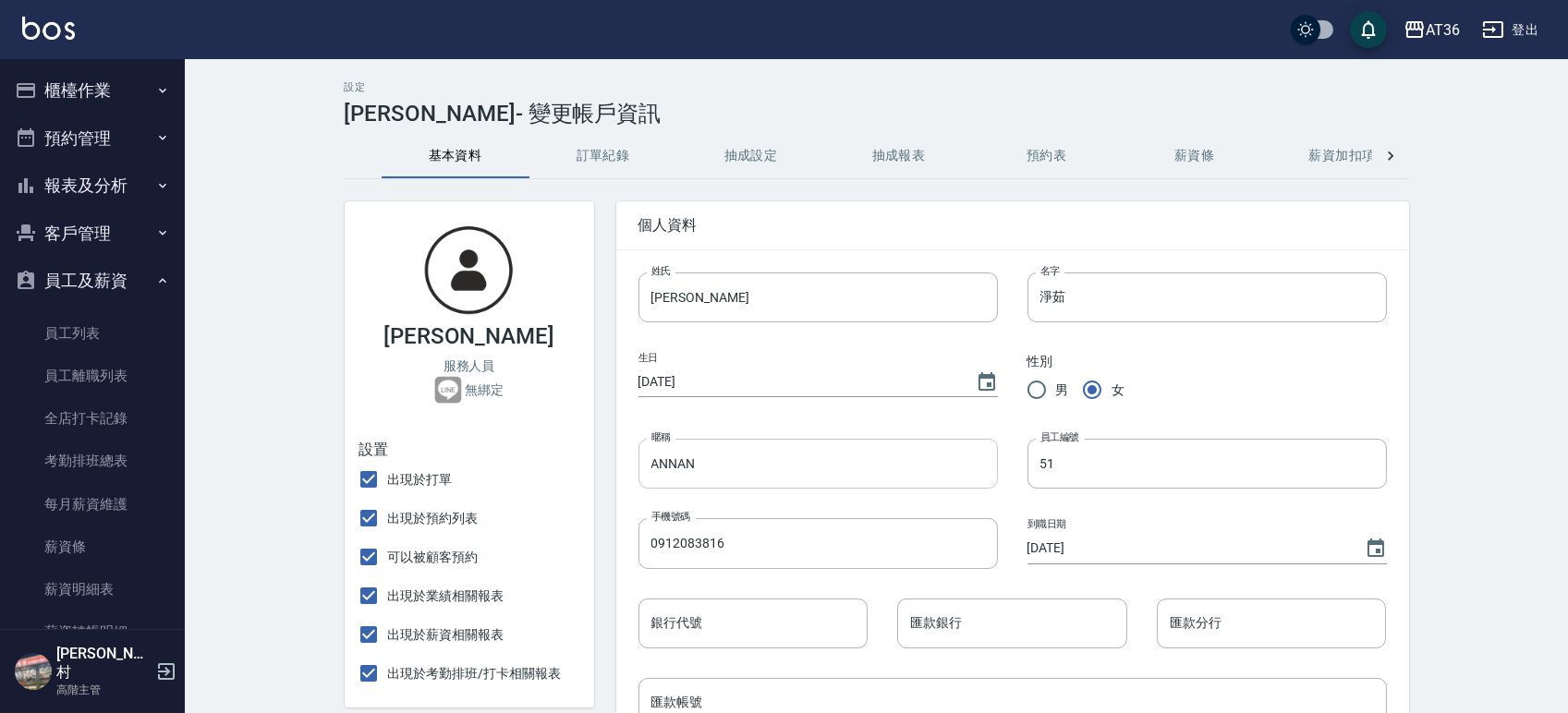
radio input "true"
type input "ANNAN"
type input "51"
type input "2025/10/14"
type input "F226651443"
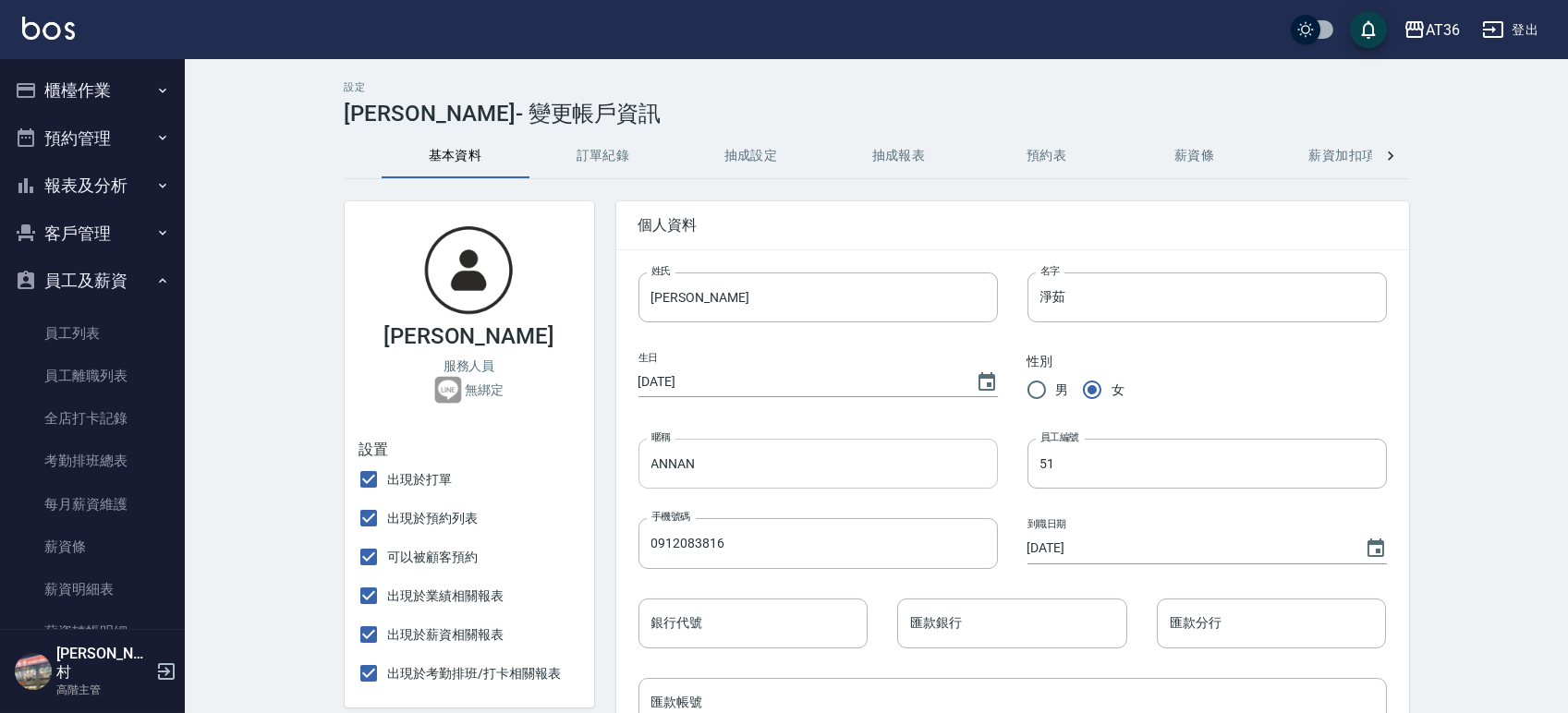
type input "樹林區後站街6巷5號2樓"
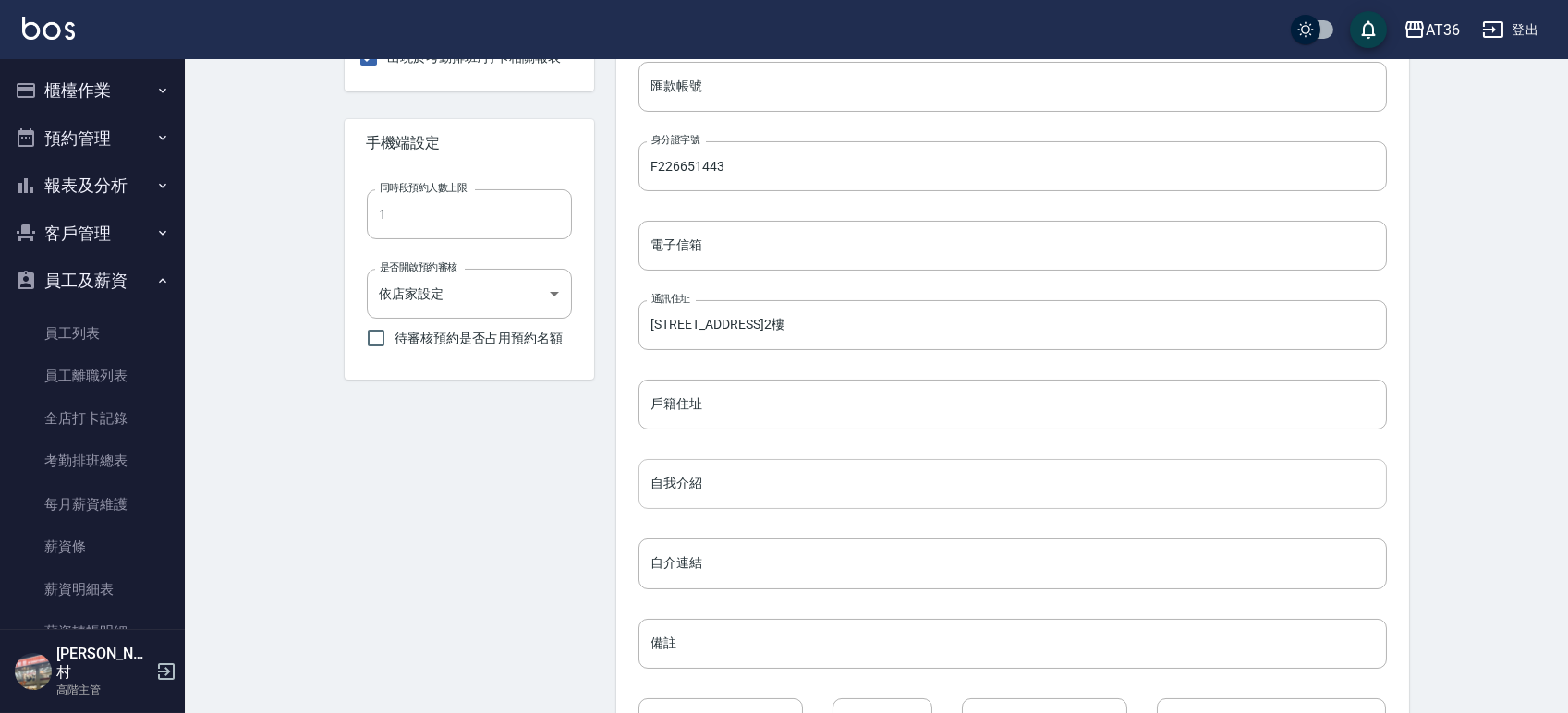
scroll to position [760, 0]
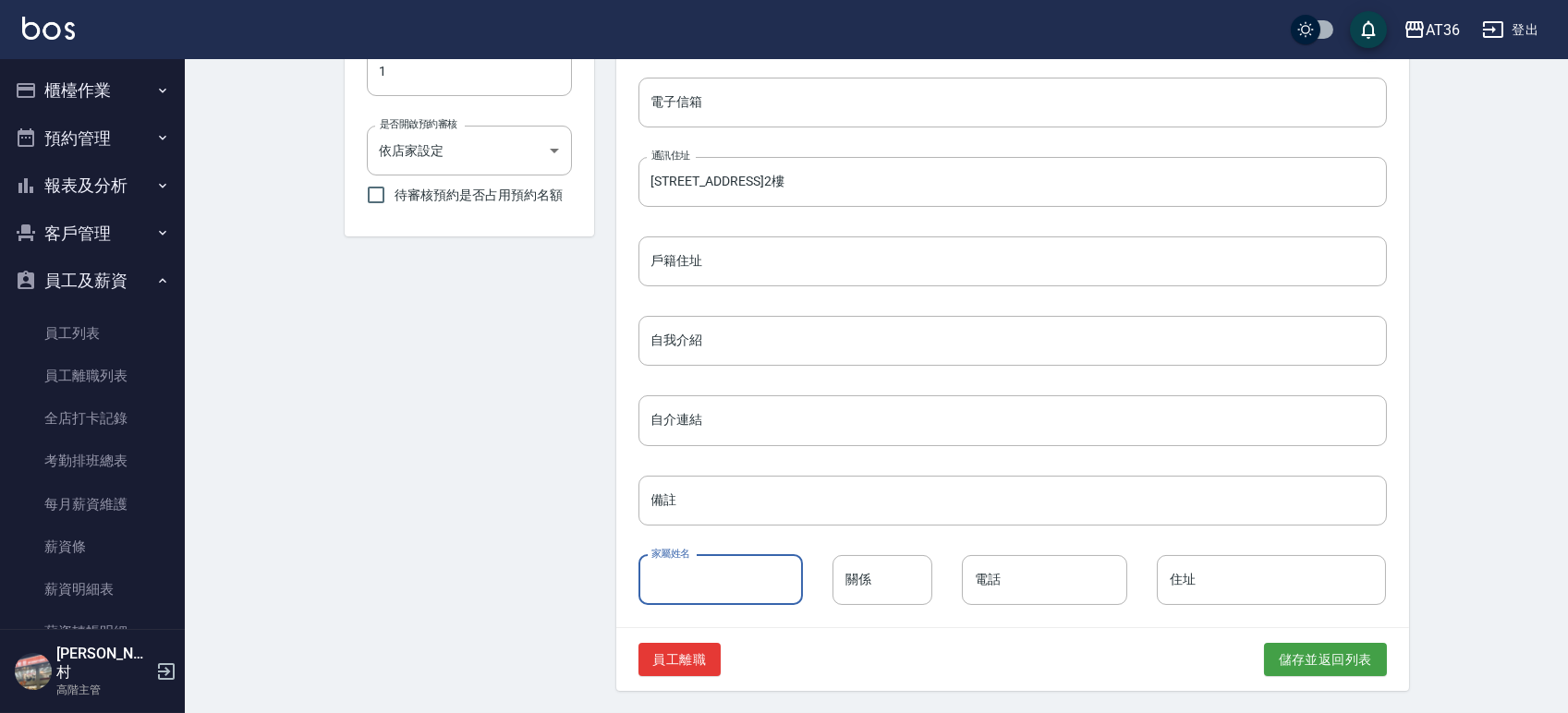
click at [739, 578] on input "家屬姓名" at bounding box center [720, 580] width 165 height 50
type input "老公"
click at [1055, 572] on input "電話" at bounding box center [1044, 580] width 165 height 50
type input "0960632729"
click at [891, 582] on input "關係" at bounding box center [883, 580] width 100 height 50
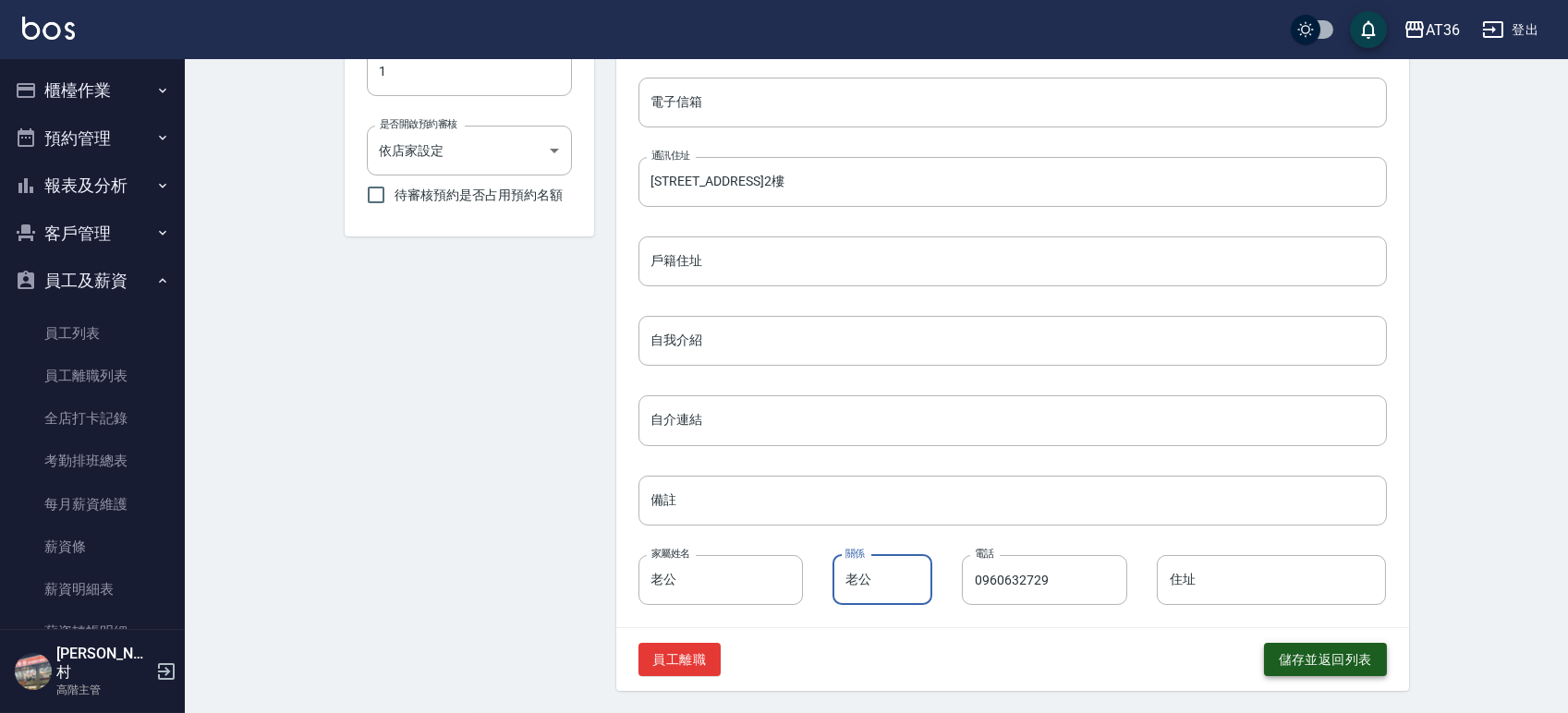
type input "老公"
click at [1288, 656] on button "儲存並返回列表" at bounding box center [1325, 659] width 123 height 34
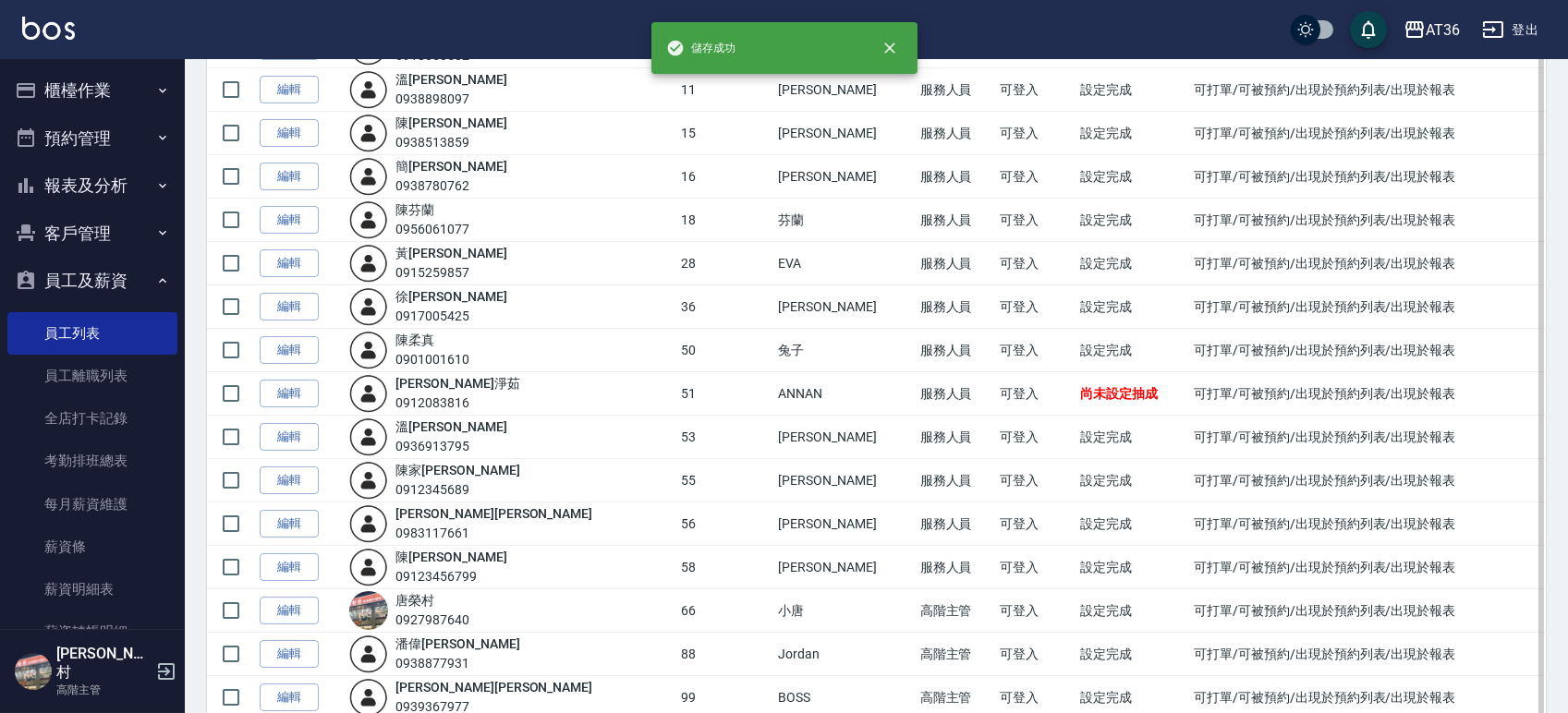
scroll to position [443, 0]
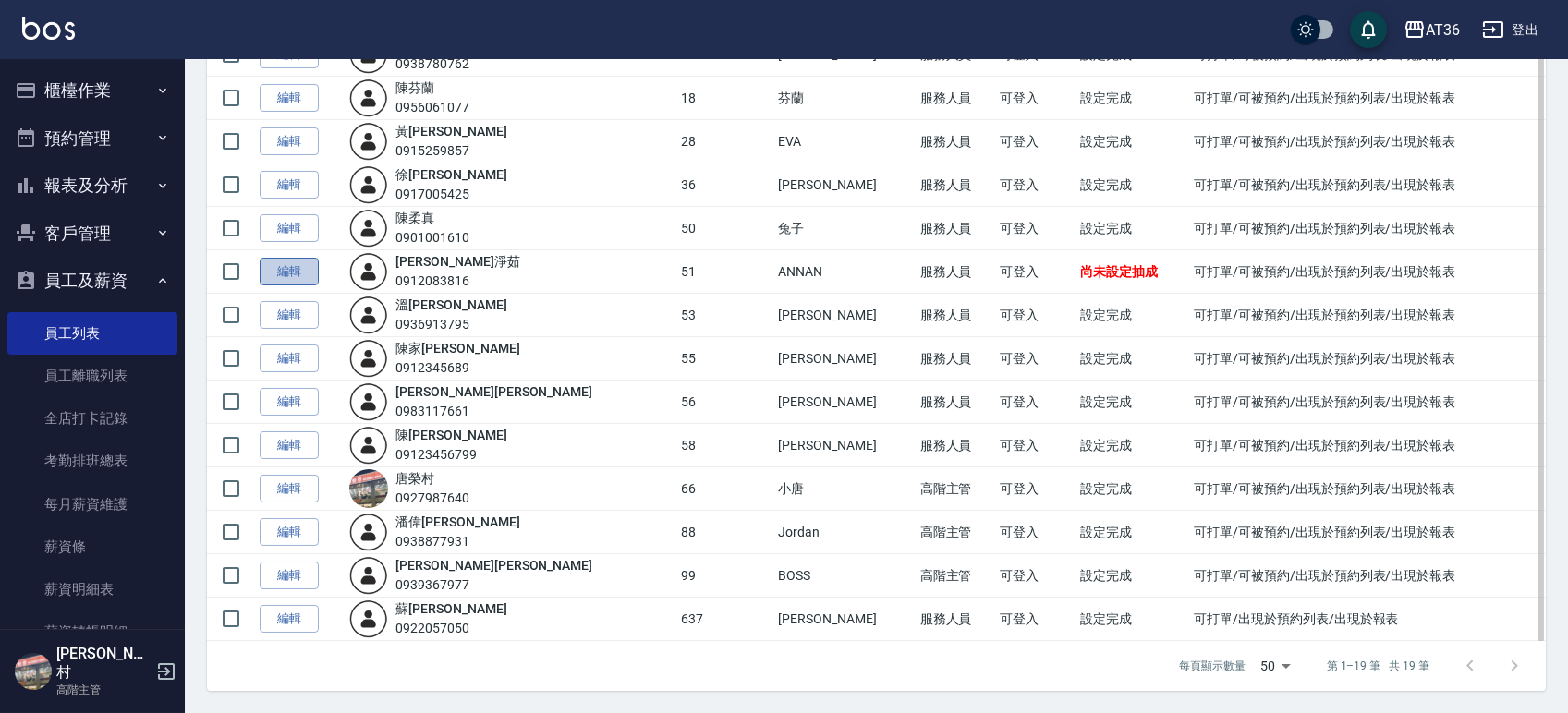
click at [274, 264] on link "編輯" at bounding box center [289, 272] width 59 height 29
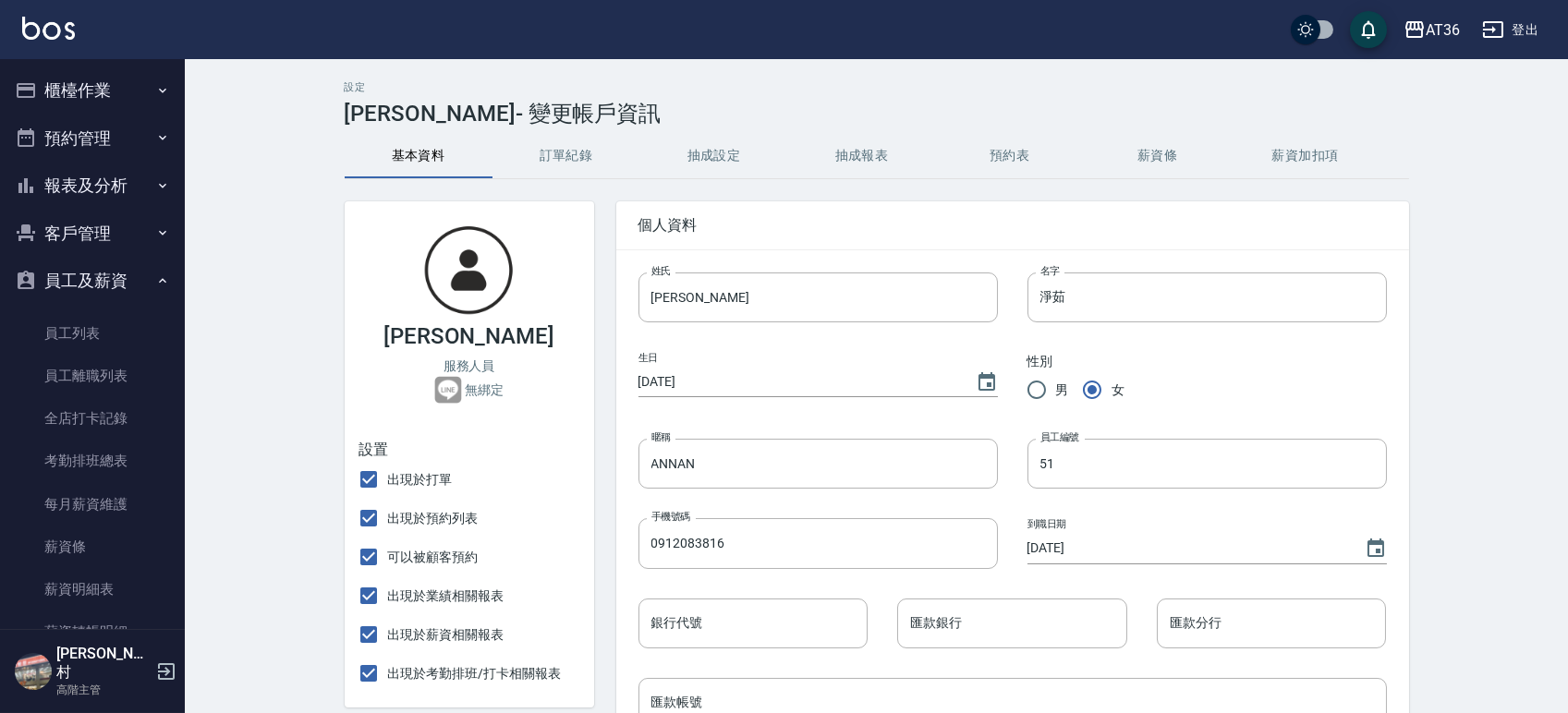
type input "老公"
type input "0960632729"
drag, startPoint x: 756, startPoint y: 136, endPoint x: 751, endPoint y: 147, distance: 12.1
click at [757, 136] on button "抽成設定" at bounding box center [750, 156] width 147 height 45
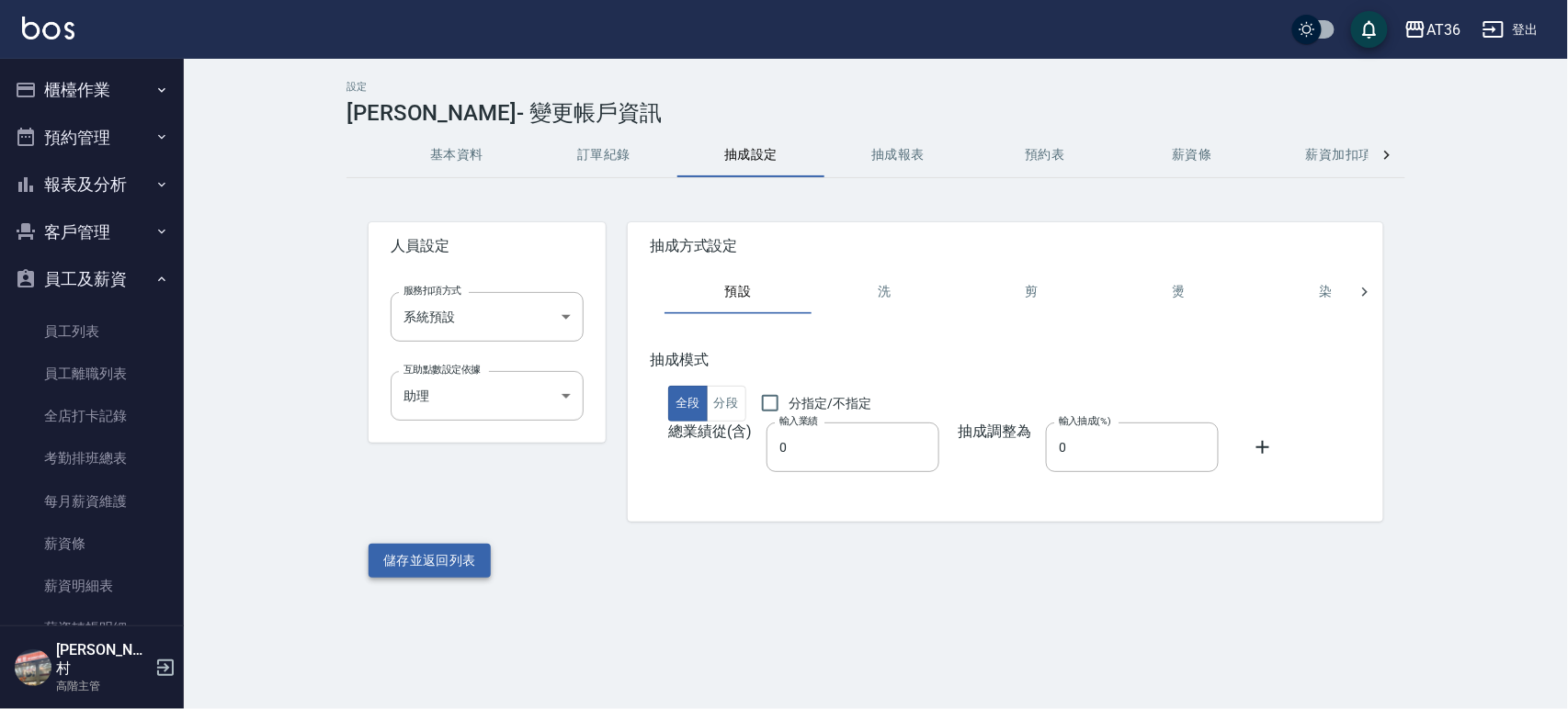
click at [453, 560] on button "儲存並返回列表" at bounding box center [429, 561] width 123 height 34
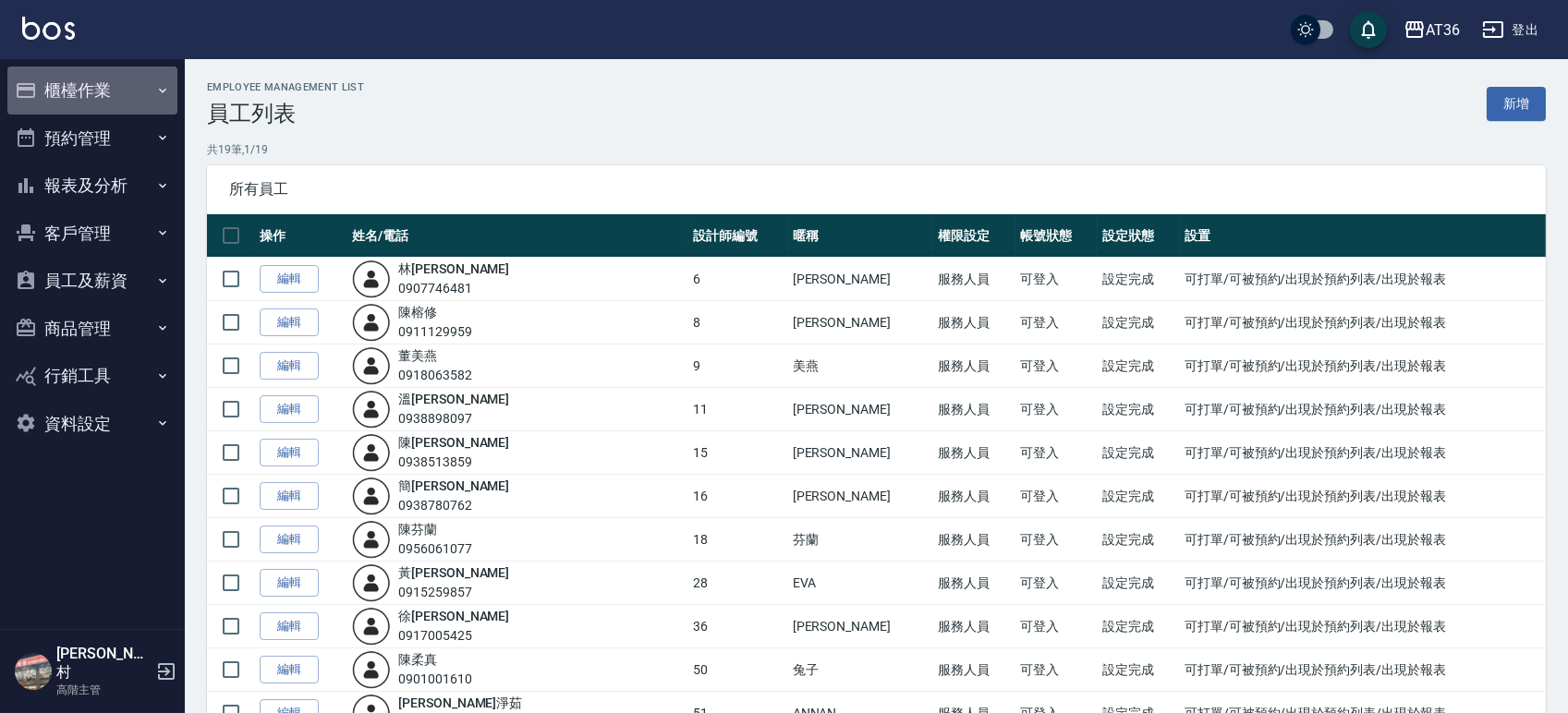
click at [67, 87] on button "櫃檯作業" at bounding box center [92, 91] width 170 height 48
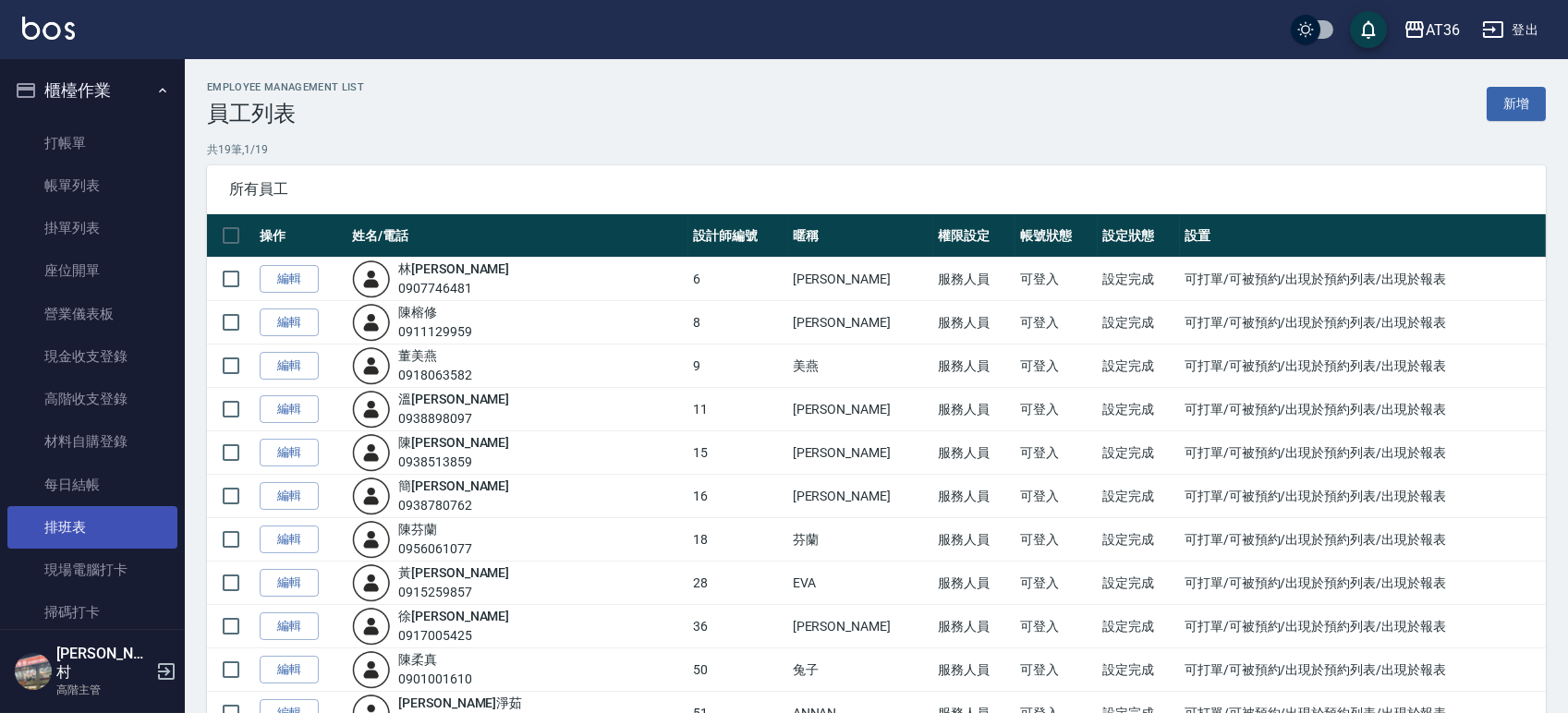
click at [90, 514] on link "排班表" at bounding box center [92, 528] width 170 height 43
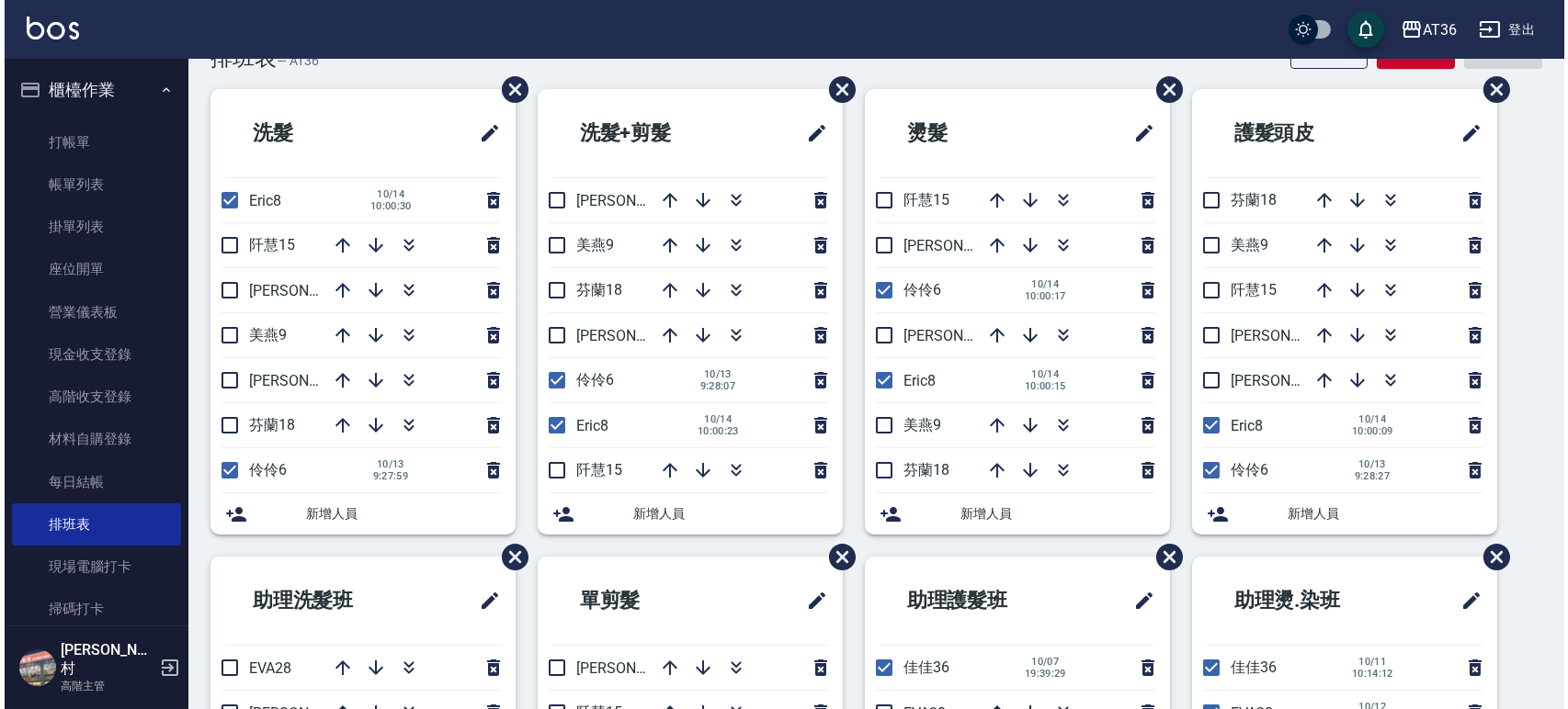
scroll to position [379, 0]
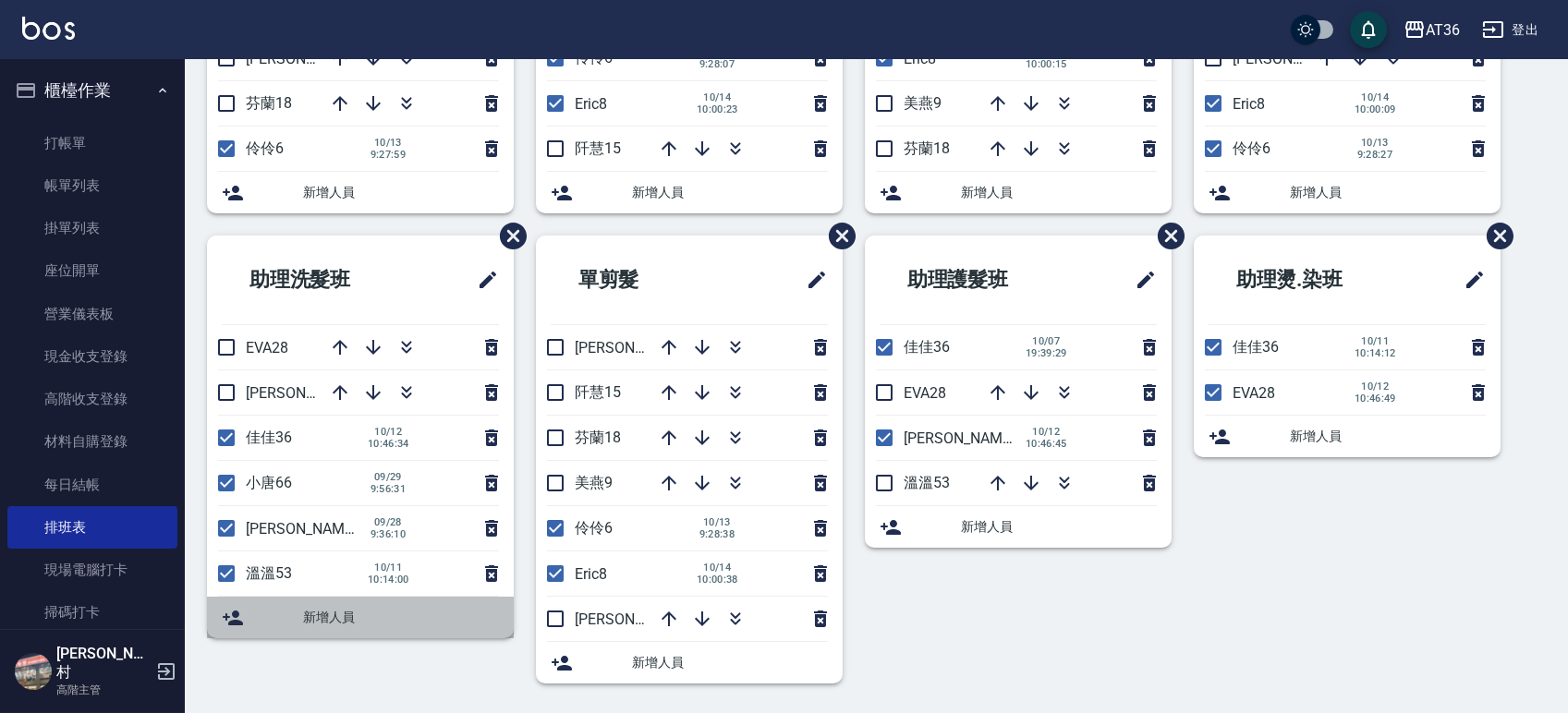
click at [357, 620] on span "新增人員" at bounding box center [401, 618] width 196 height 19
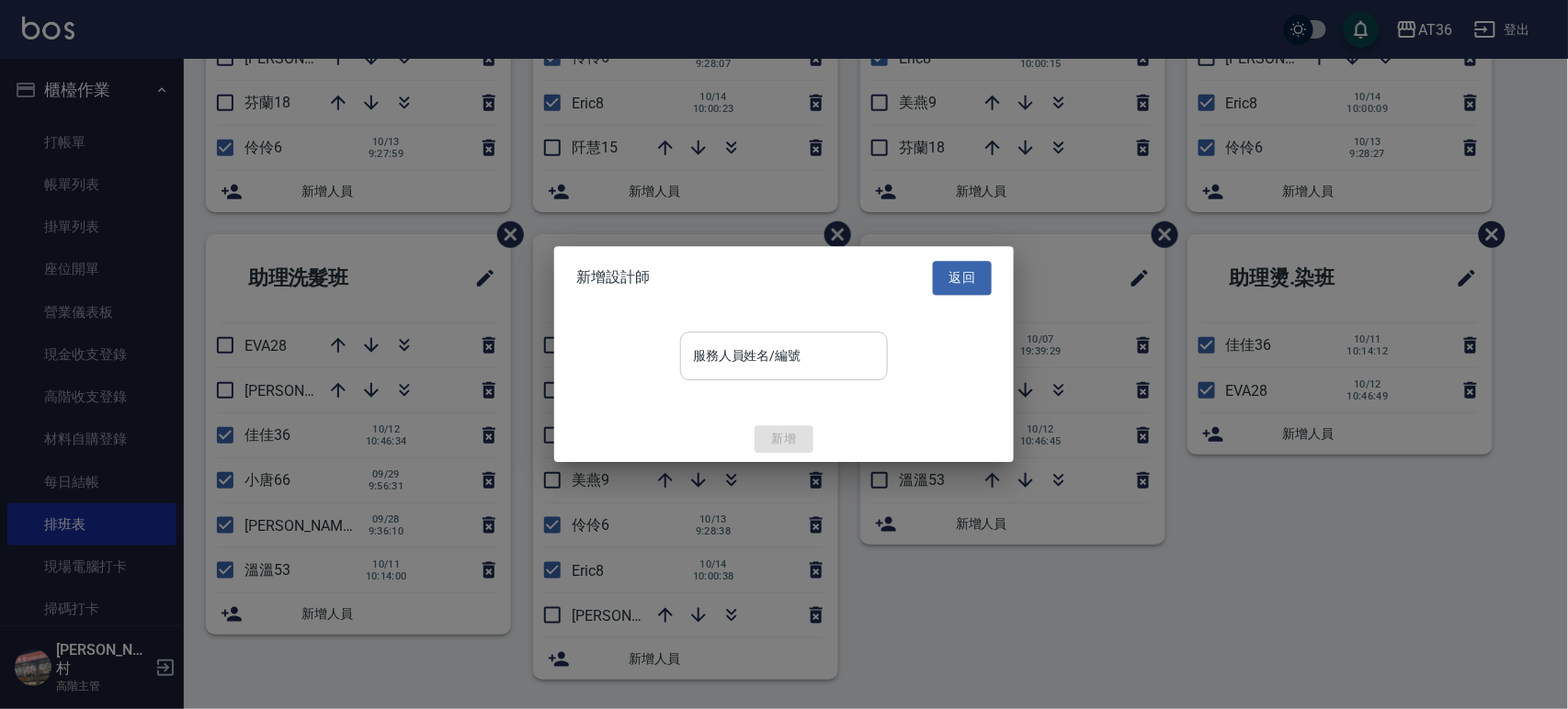
click at [710, 365] on div "服務人員姓名/編號 服務人員姓名/編號" at bounding box center [783, 356] width 208 height 49
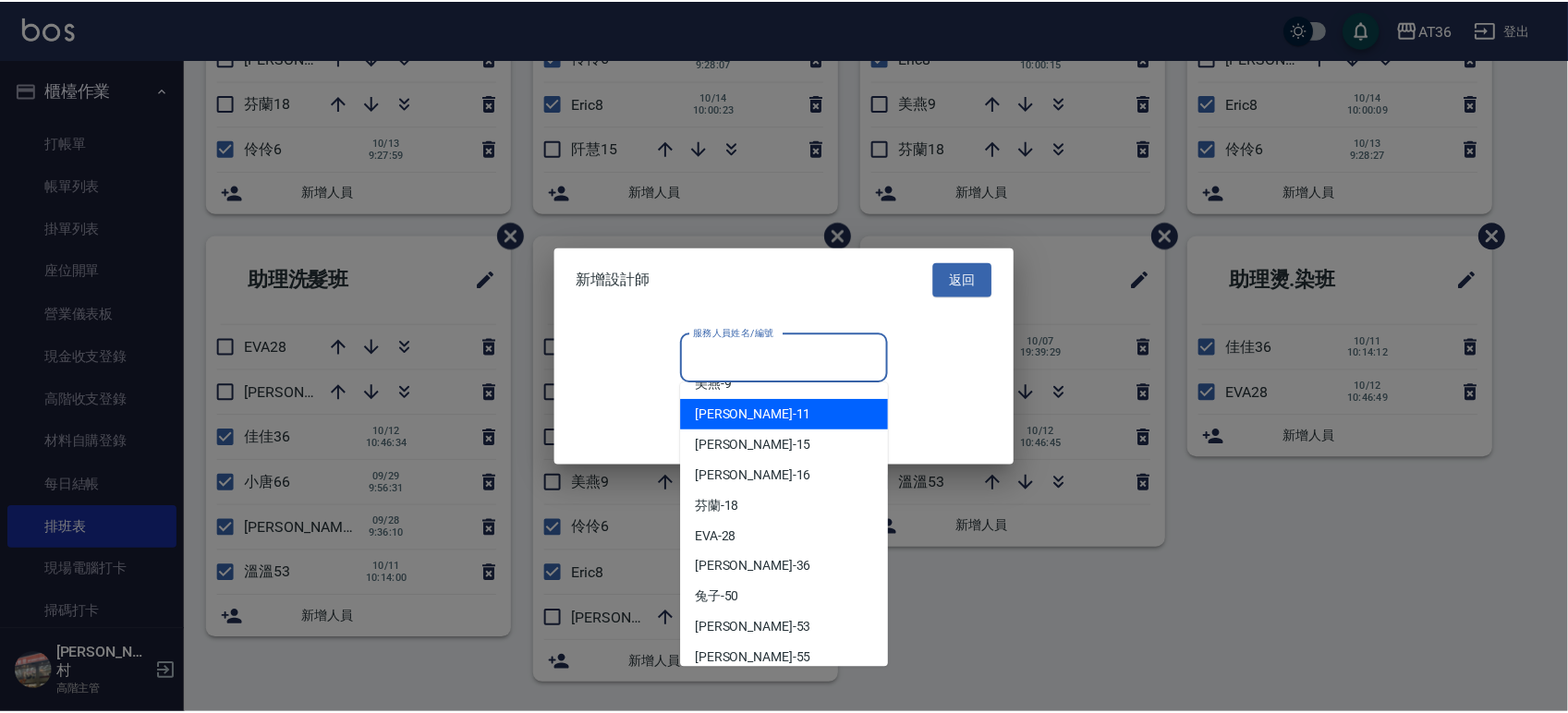
scroll to position [216, 0]
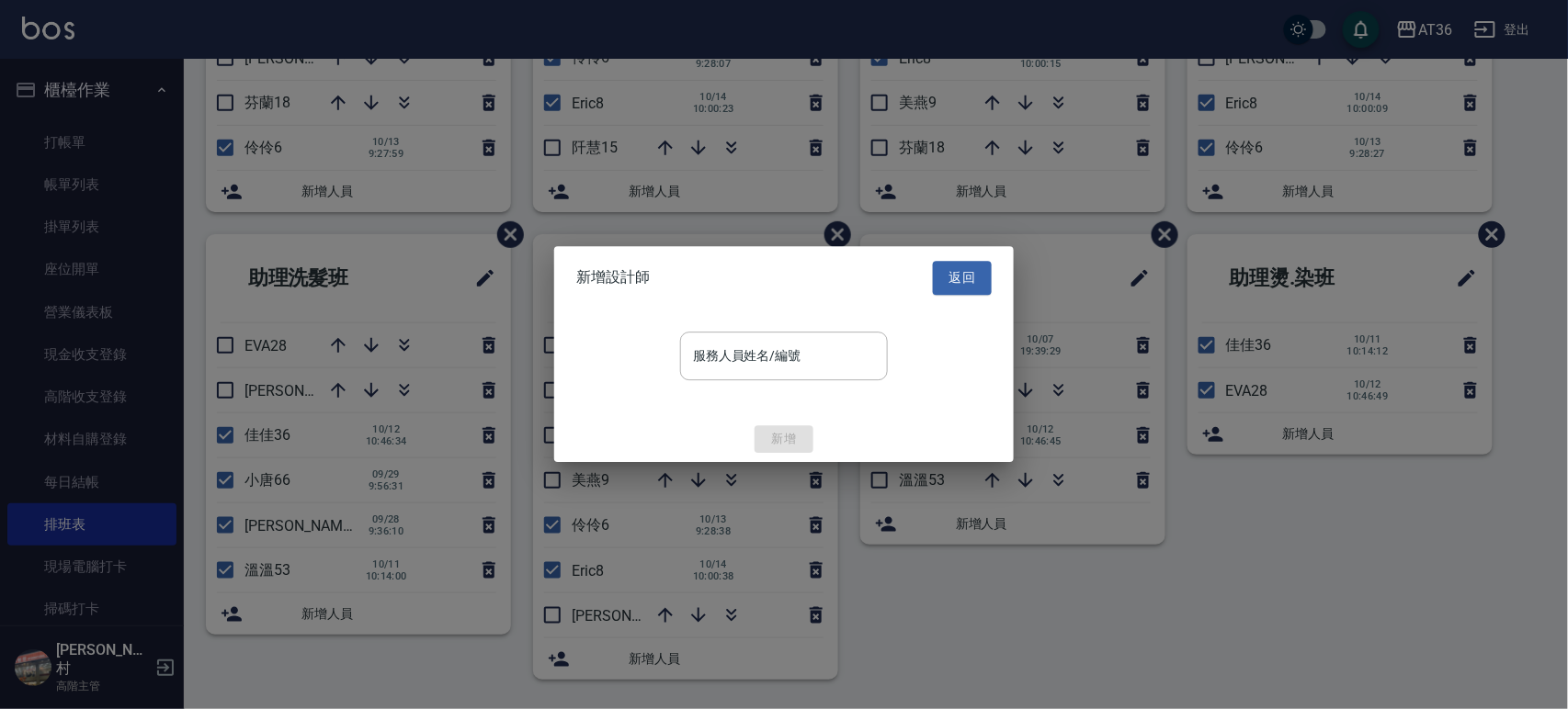
click at [960, 630] on div at bounding box center [784, 354] width 1568 height 709
click at [962, 282] on button "返回" at bounding box center [962, 278] width 59 height 34
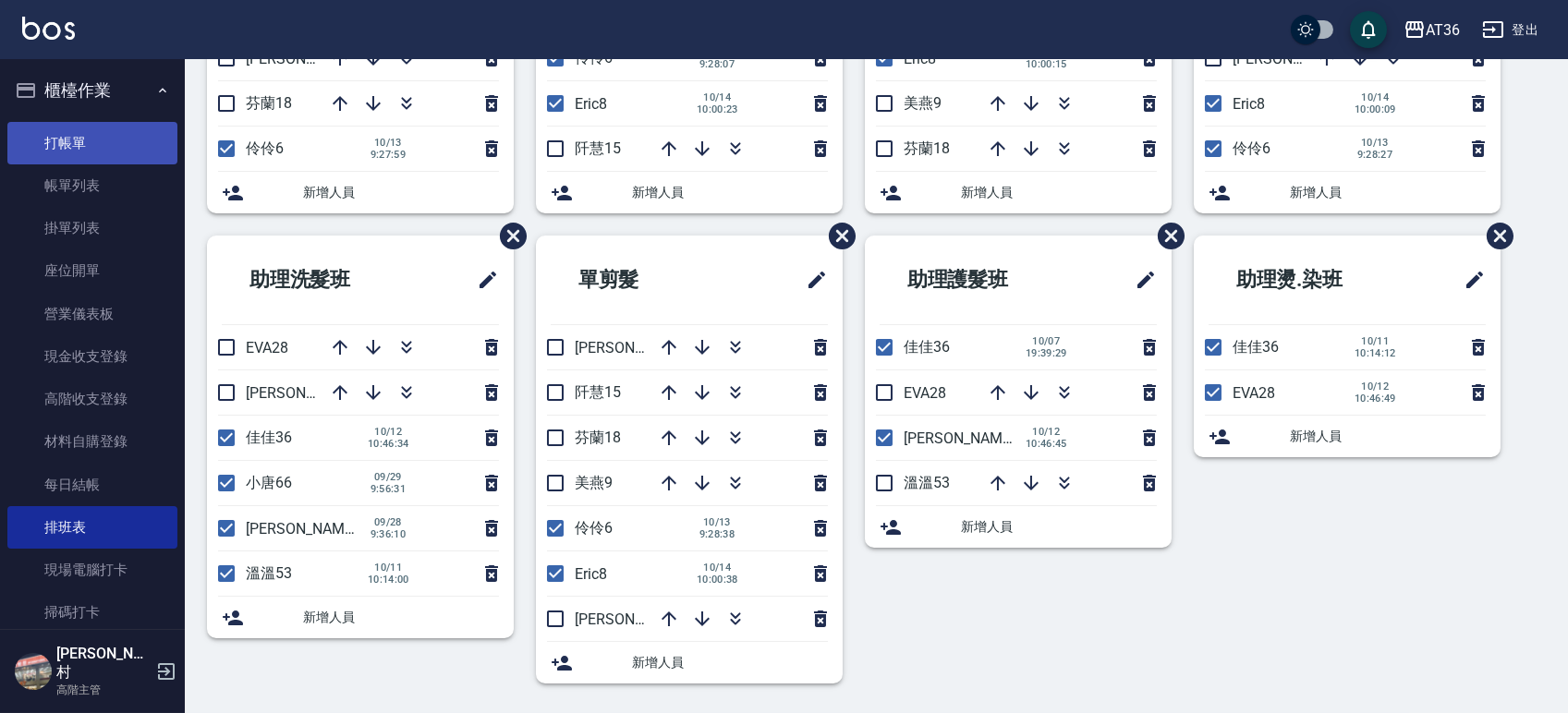
click at [69, 143] on link "打帳單" at bounding box center [92, 144] width 170 height 43
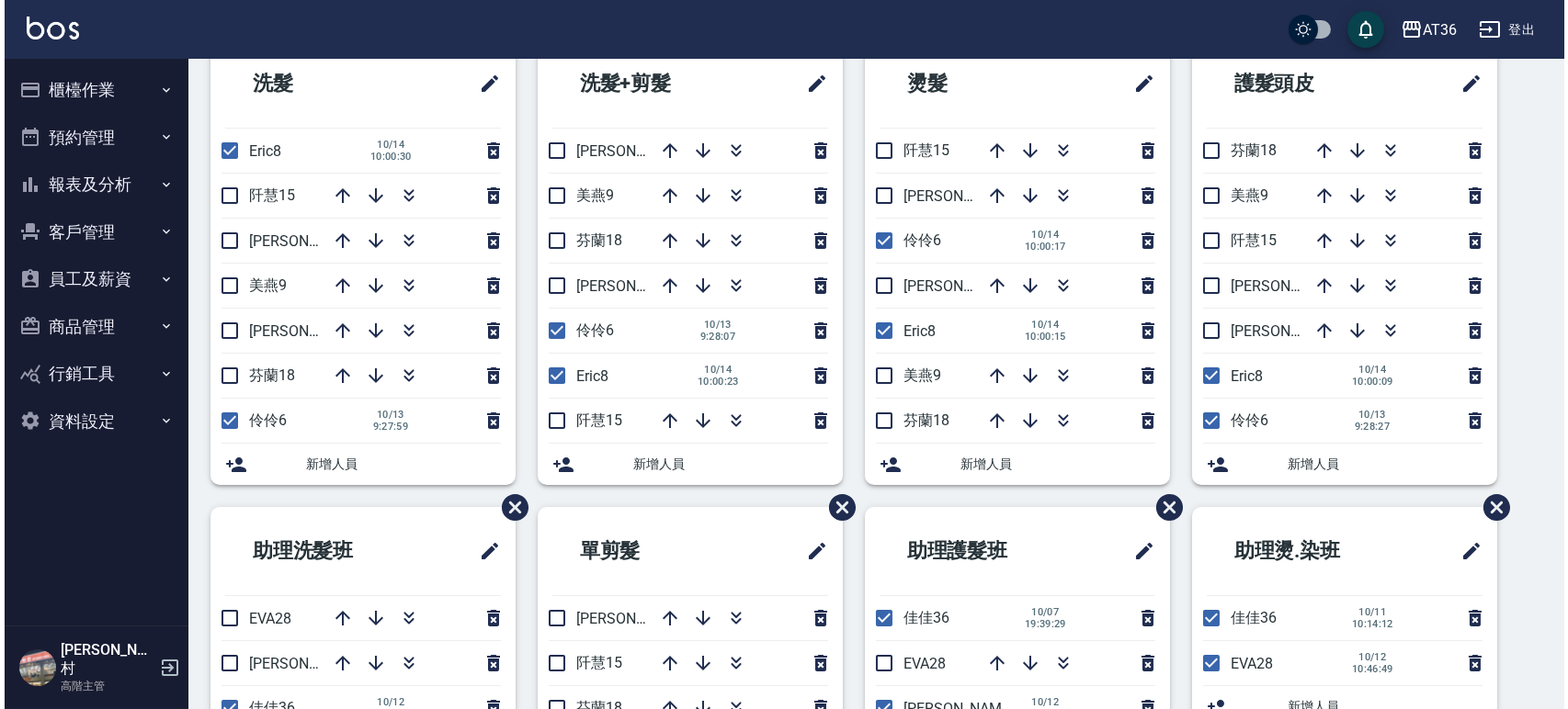
scroll to position [379, 0]
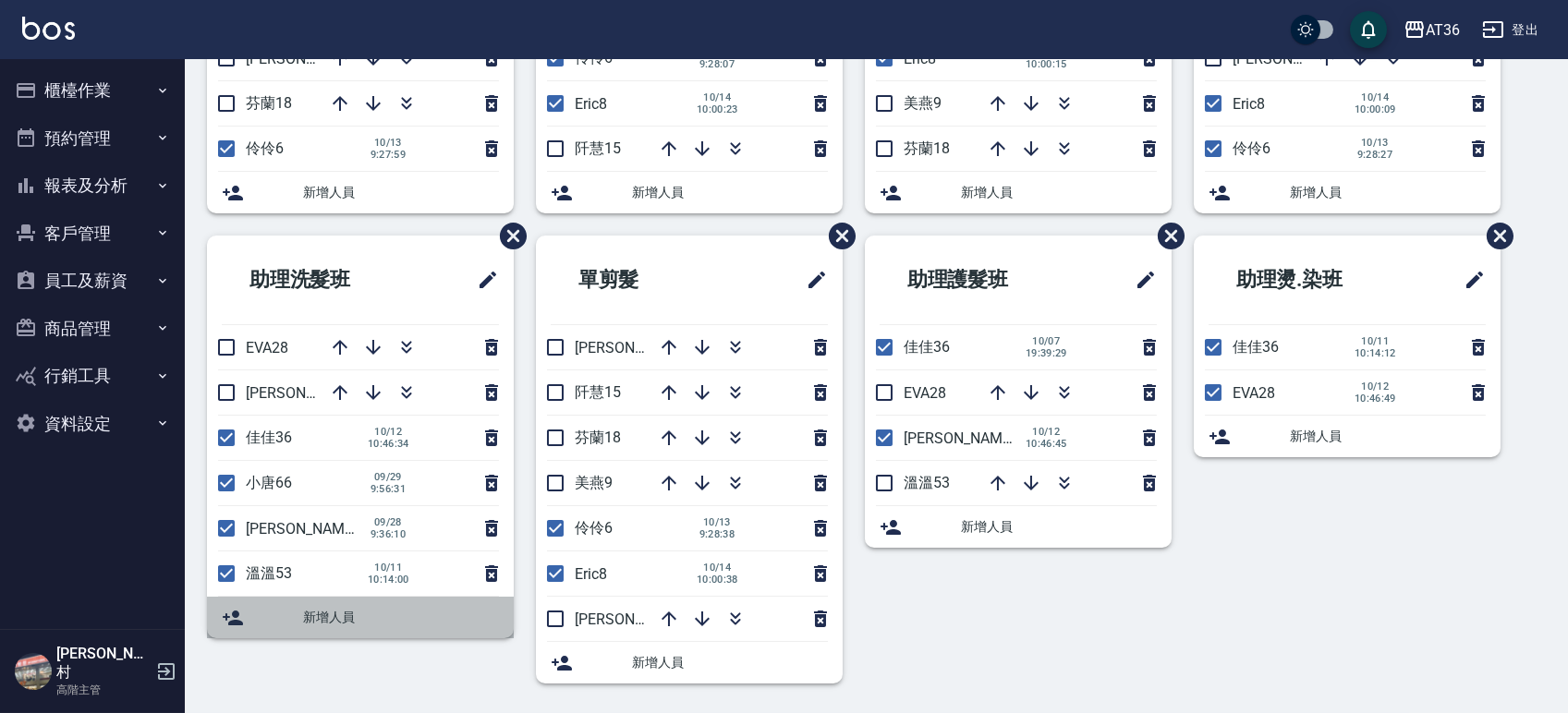
click at [330, 630] on div "新增人員" at bounding box center [360, 618] width 307 height 42
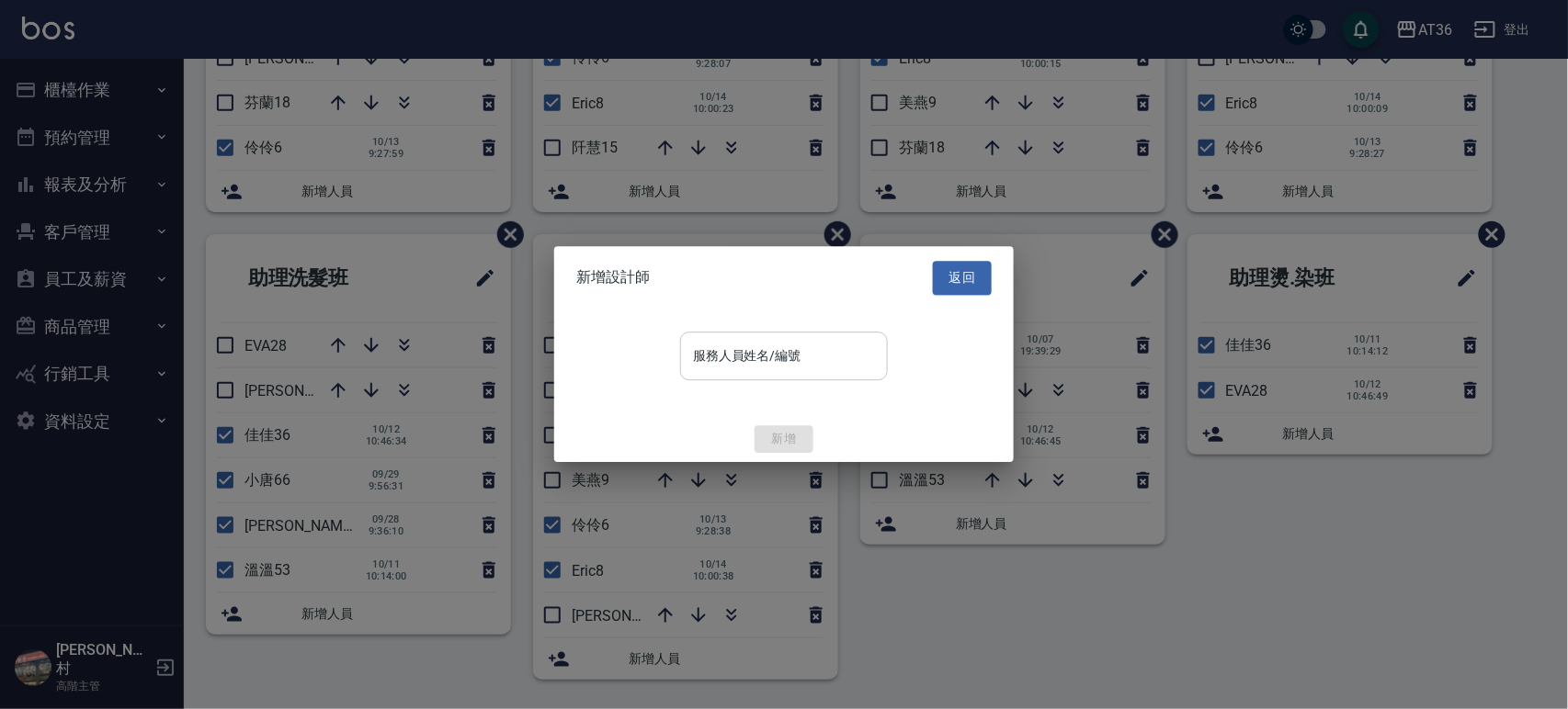
click at [766, 357] on div "服務人員姓名/編號 服務人員姓名/編號" at bounding box center [783, 356] width 208 height 49
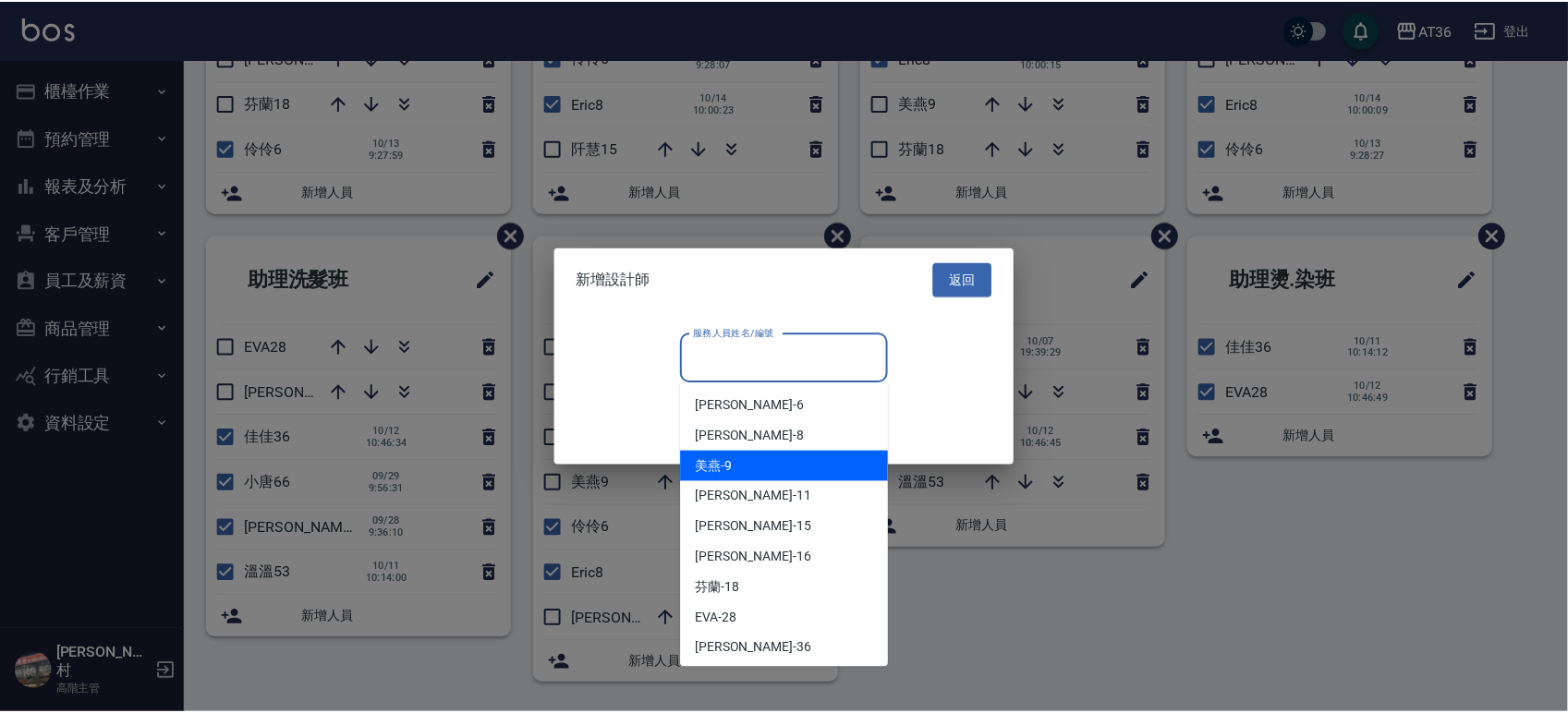
scroll to position [123, 0]
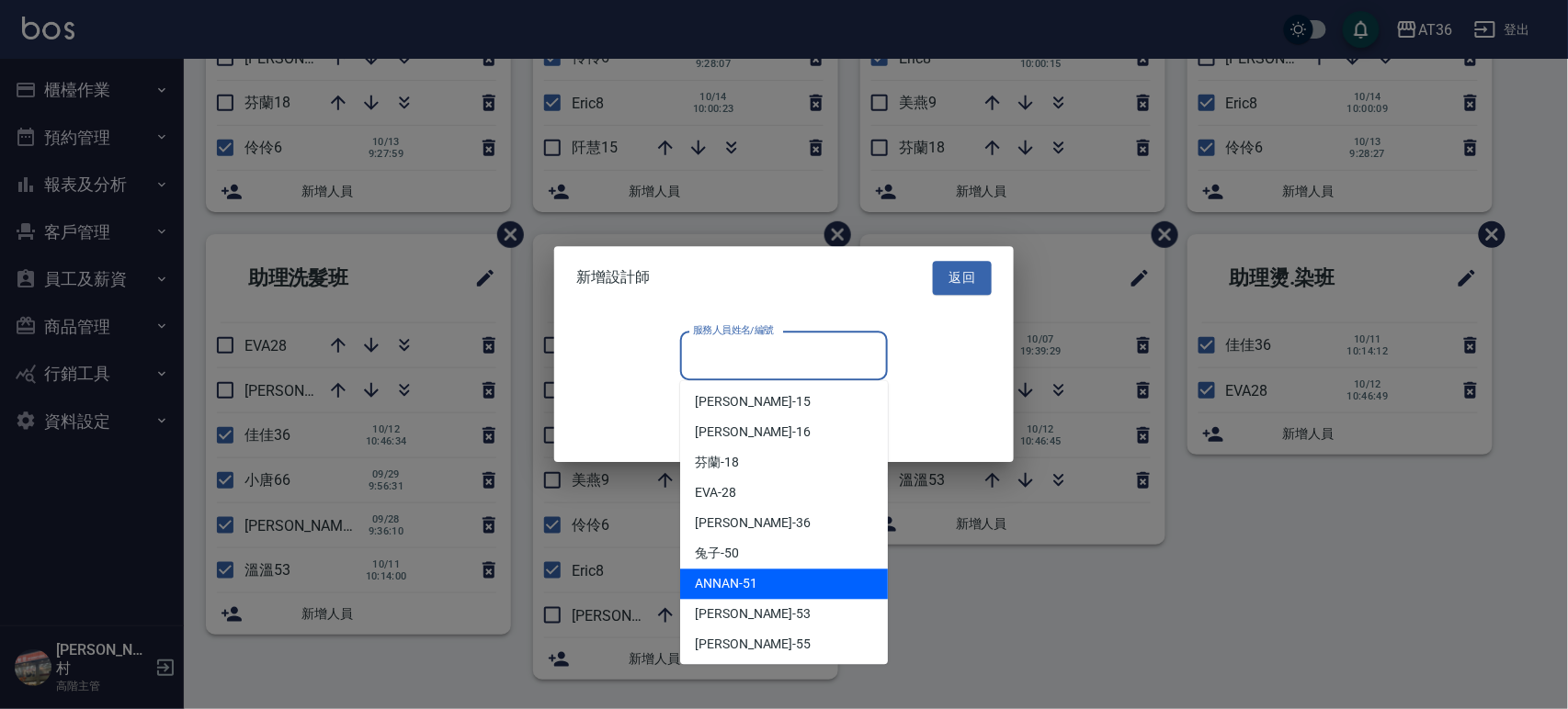
click at [742, 578] on span "ANNAN -51" at bounding box center [726, 585] width 63 height 19
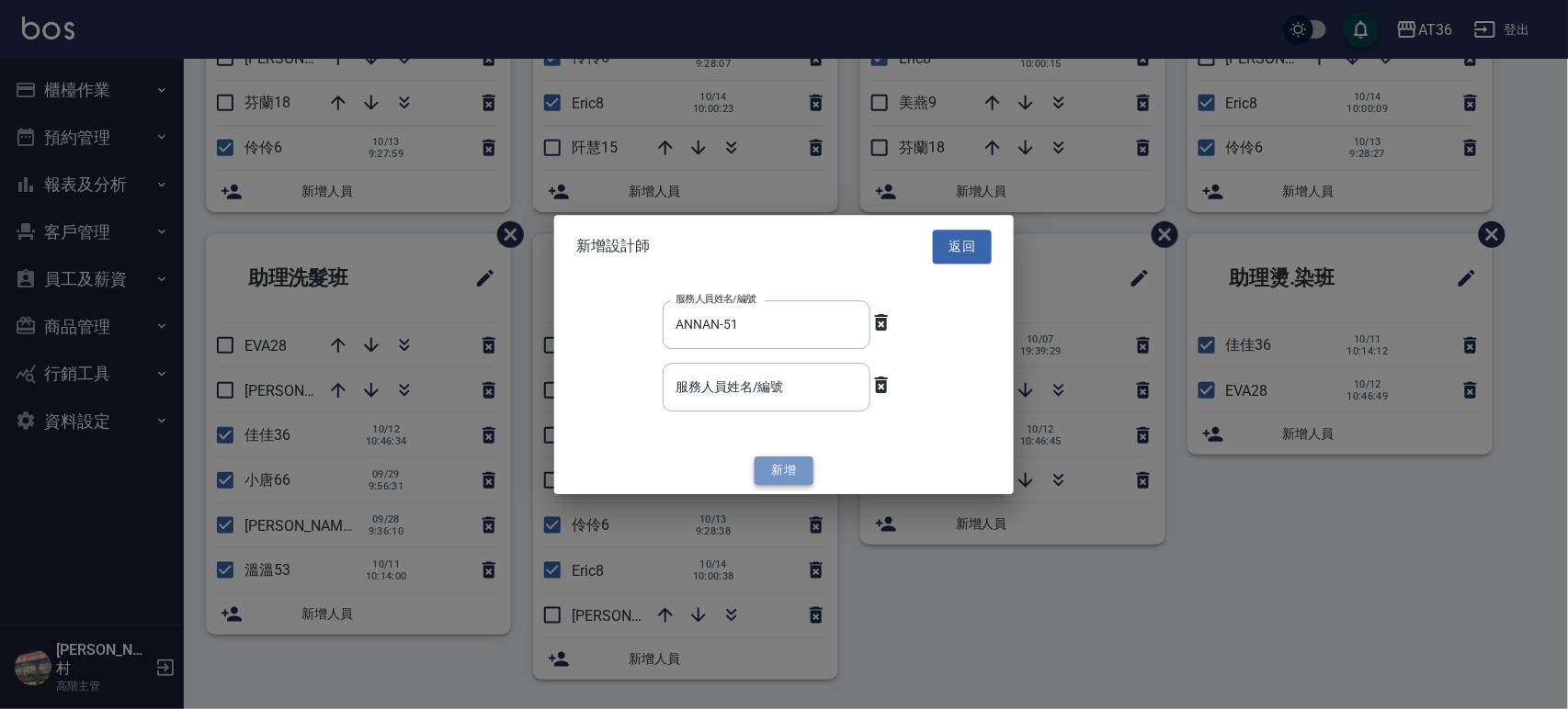
click at [786, 461] on button "新增" at bounding box center [784, 470] width 59 height 29
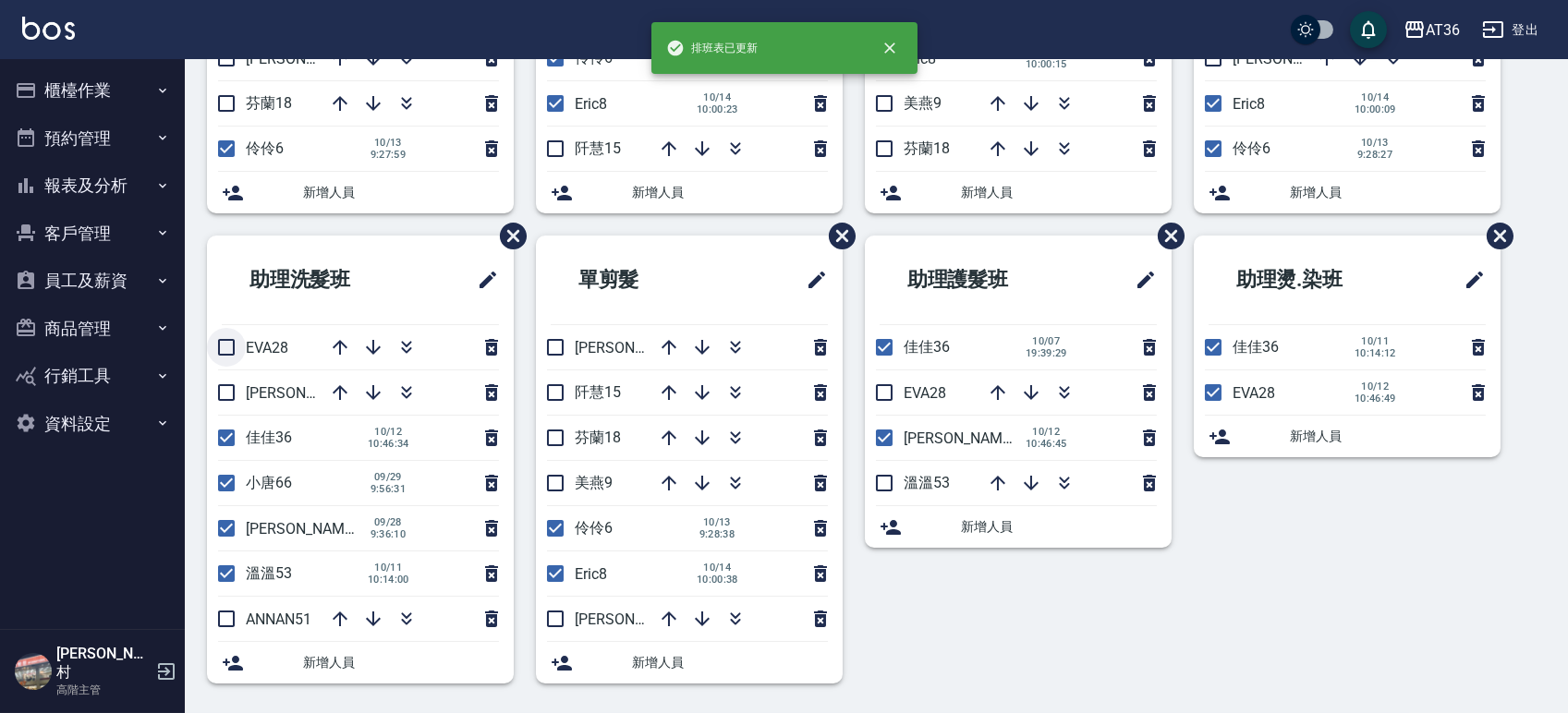
click at [223, 351] on input "checkbox" at bounding box center [226, 348] width 39 height 39
checkbox input "true"
click at [226, 397] on input "checkbox" at bounding box center [226, 392] width 39 height 39
checkbox input "true"
click at [886, 388] on input "checkbox" at bounding box center [884, 392] width 39 height 39
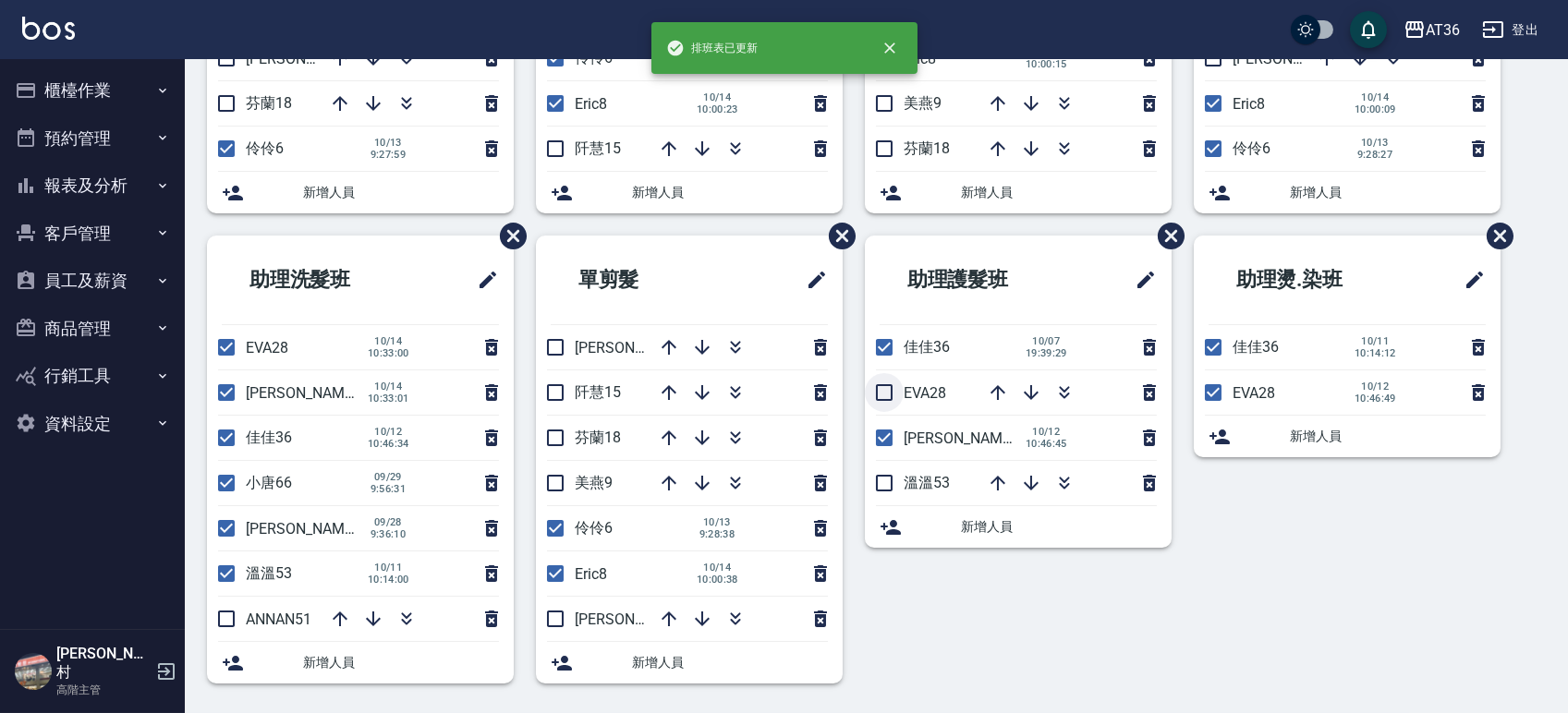
checkbox input "true"
click at [886, 488] on input "checkbox" at bounding box center [884, 483] width 39 height 39
checkbox input "true"
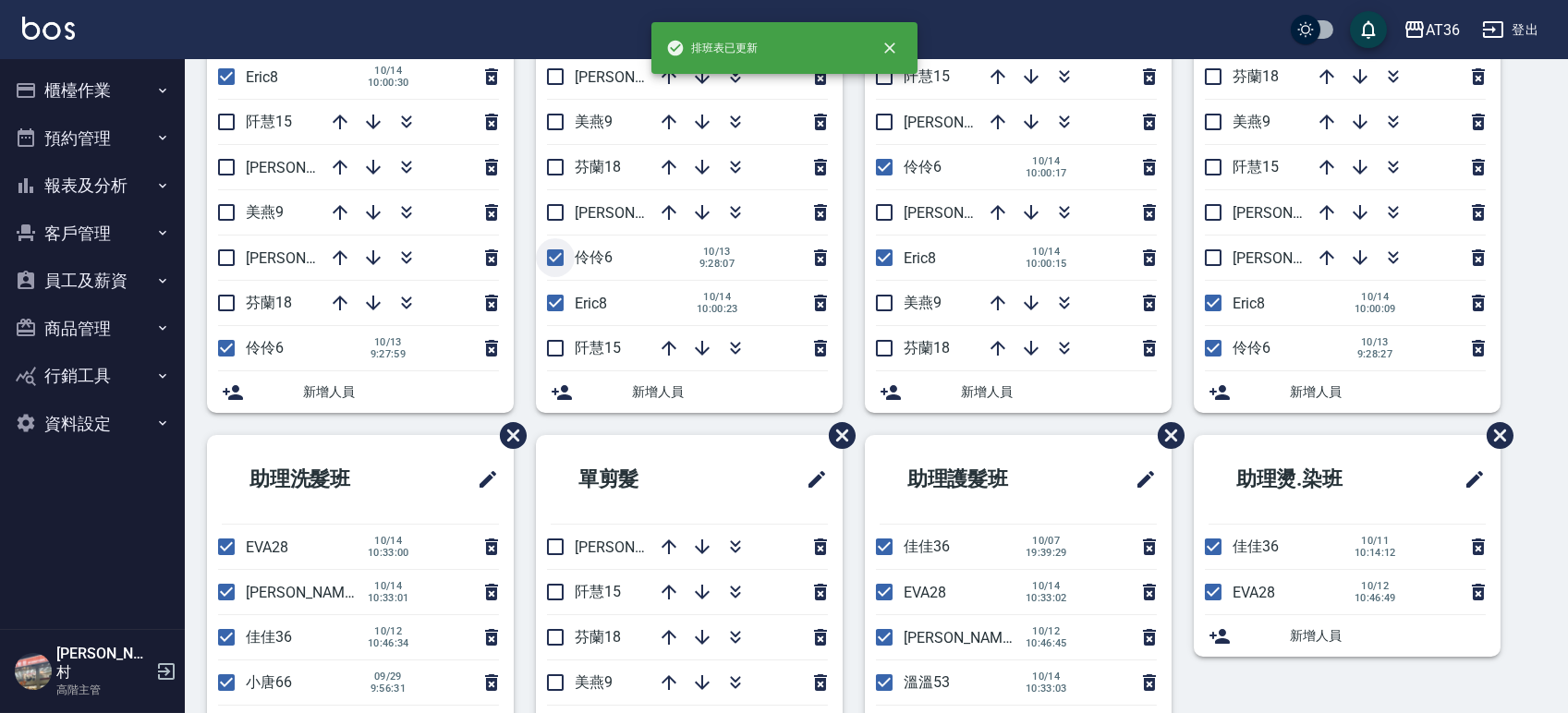
scroll to position [0, 0]
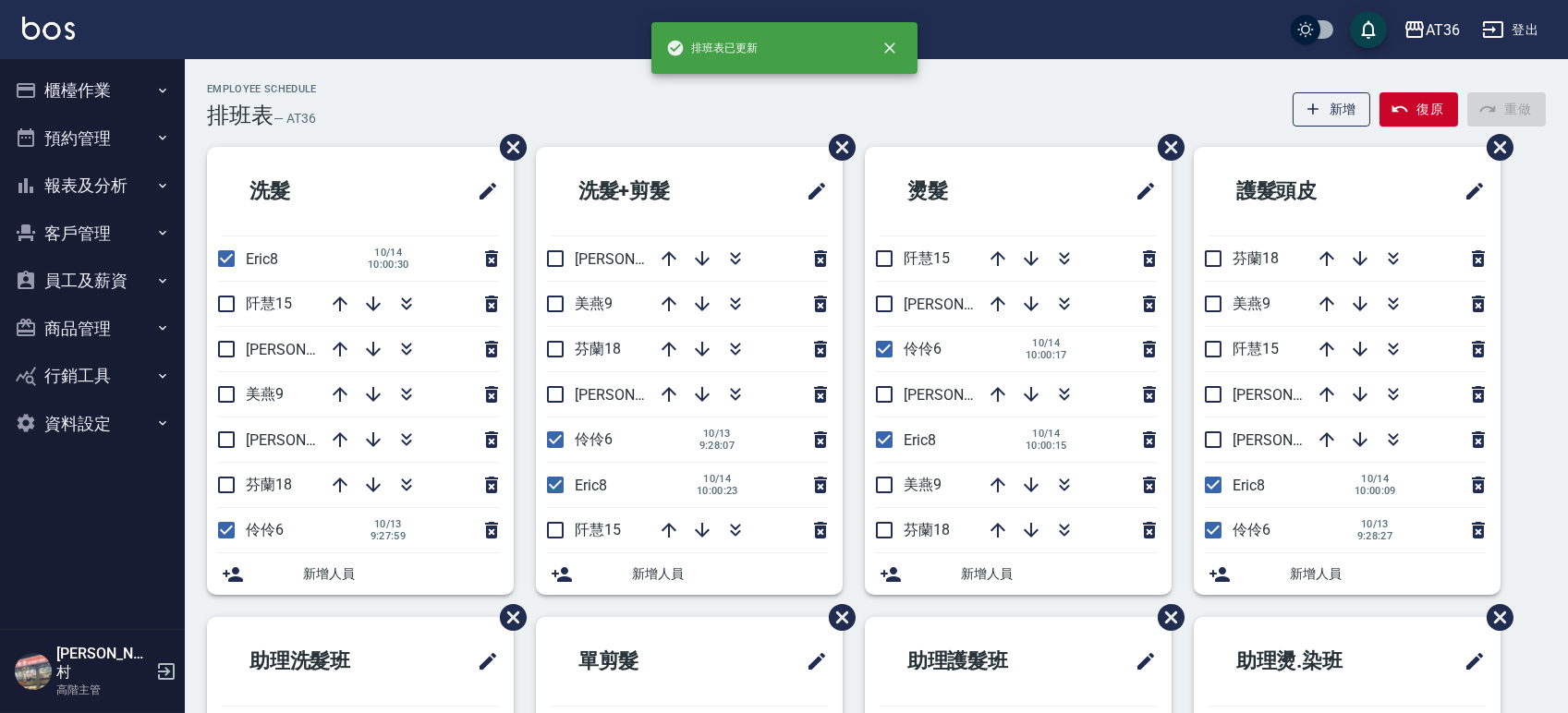
click at [448, 92] on div "Employee Schedule 排班表 — AT36 新增 復原 重做" at bounding box center [876, 106] width 1339 height 45
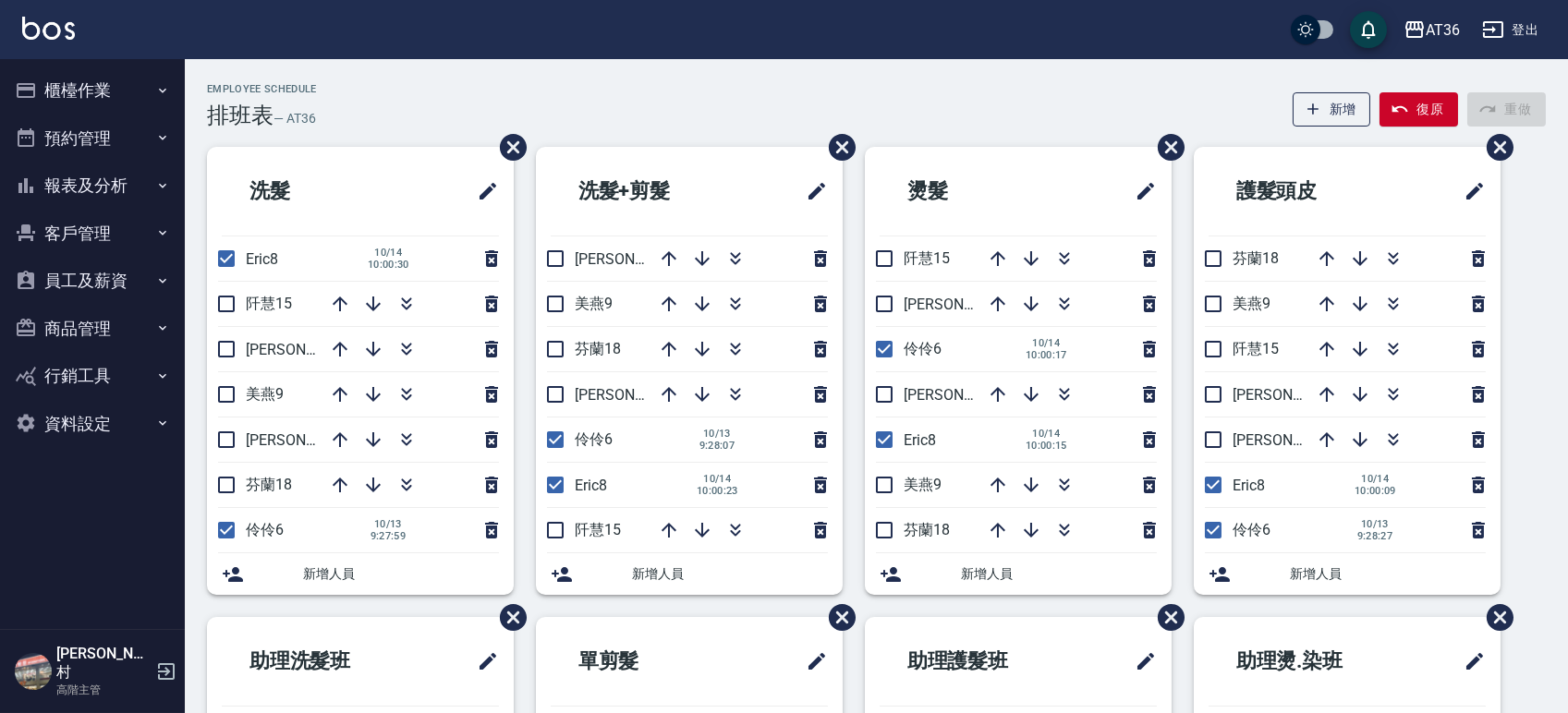
click at [602, 80] on div "Employee Schedule 排班表 — AT36 新增 復原 重做 洗髮 Eric8 [DATE] 10:00:30 [PERSON_NAME]15 …" at bounding box center [875, 577] width 1383 height 1036
